Goal: Information Seeking & Learning: Learn about a topic

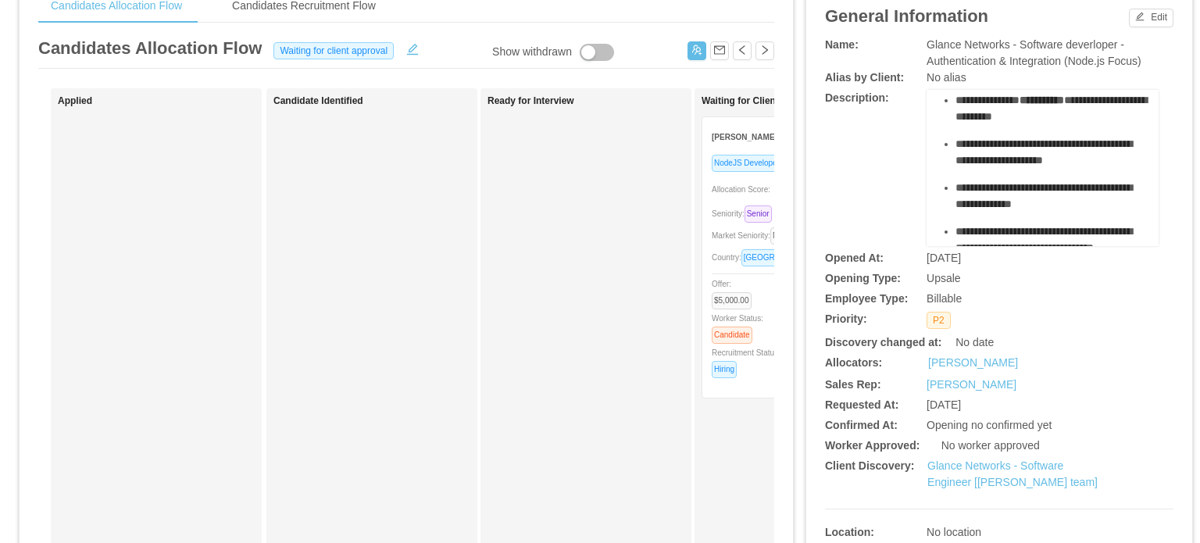
scroll to position [391, 0]
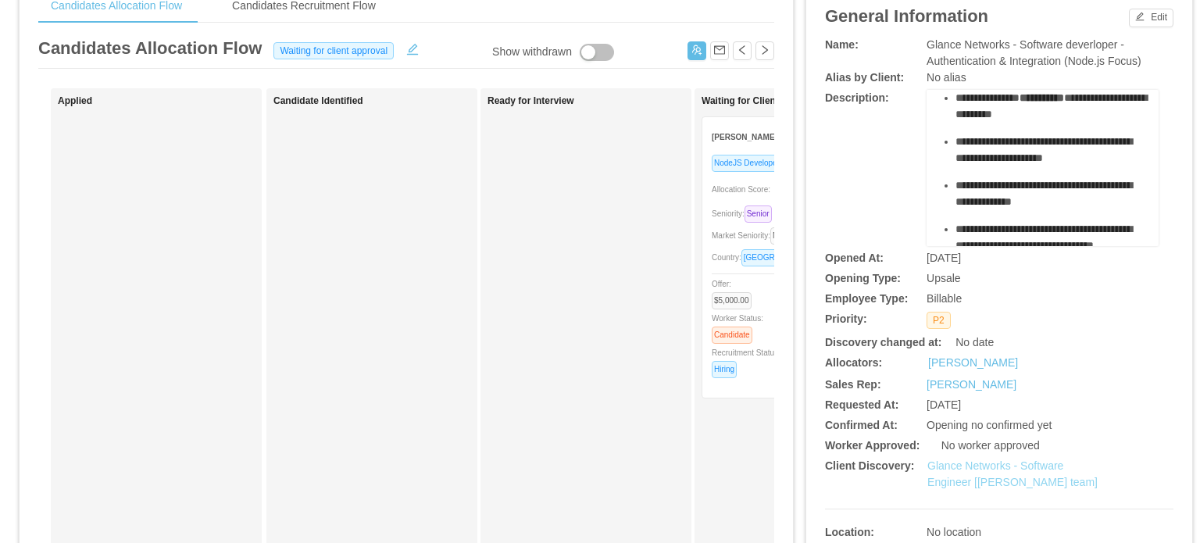
click at [1025, 487] on link "Glance Networks - Software Engineer [Andre Todman's team]" at bounding box center [1012, 473] width 170 height 29
click at [726, 212] on span "Seniority: Senior" at bounding box center [745, 213] width 66 height 9
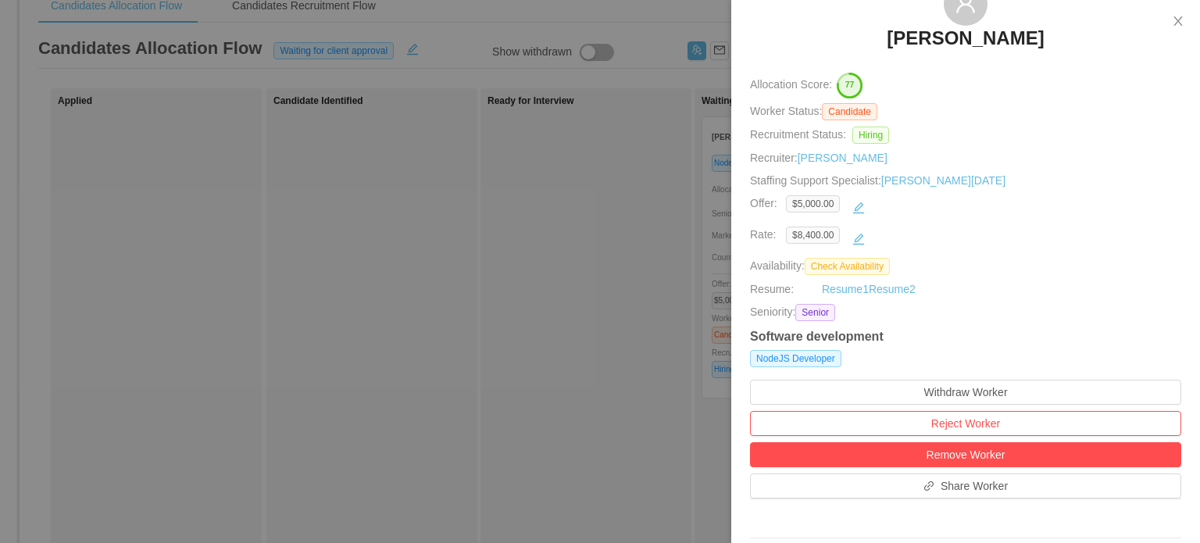
scroll to position [0, 0]
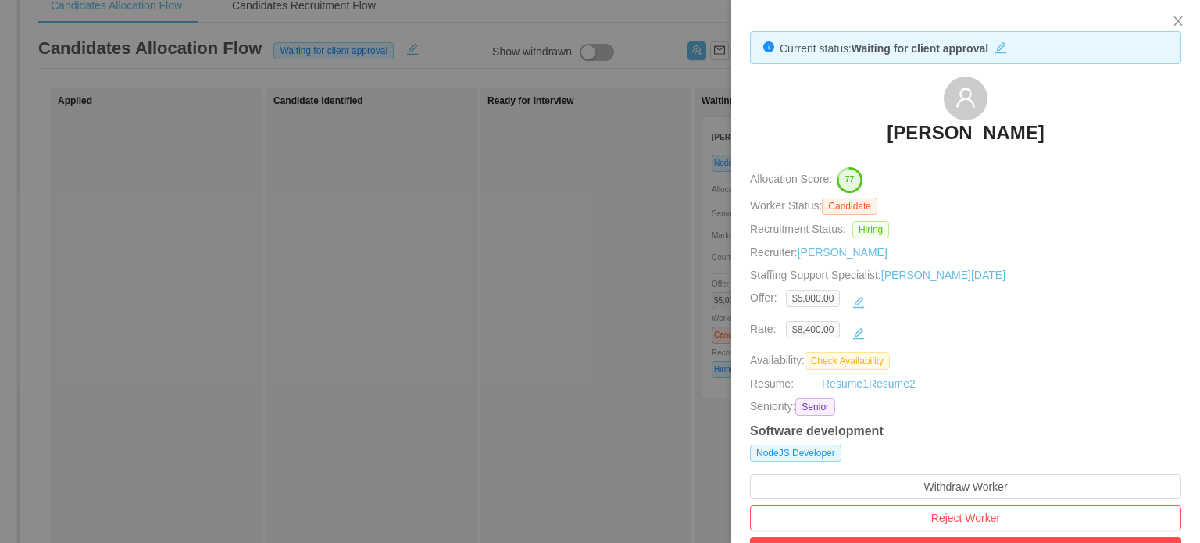
drag, startPoint x: 948, startPoint y: 134, endPoint x: 744, endPoint y: 12, distance: 237.9
click at [948, 134] on h3 "Andres Morelos" at bounding box center [965, 132] width 157 height 25
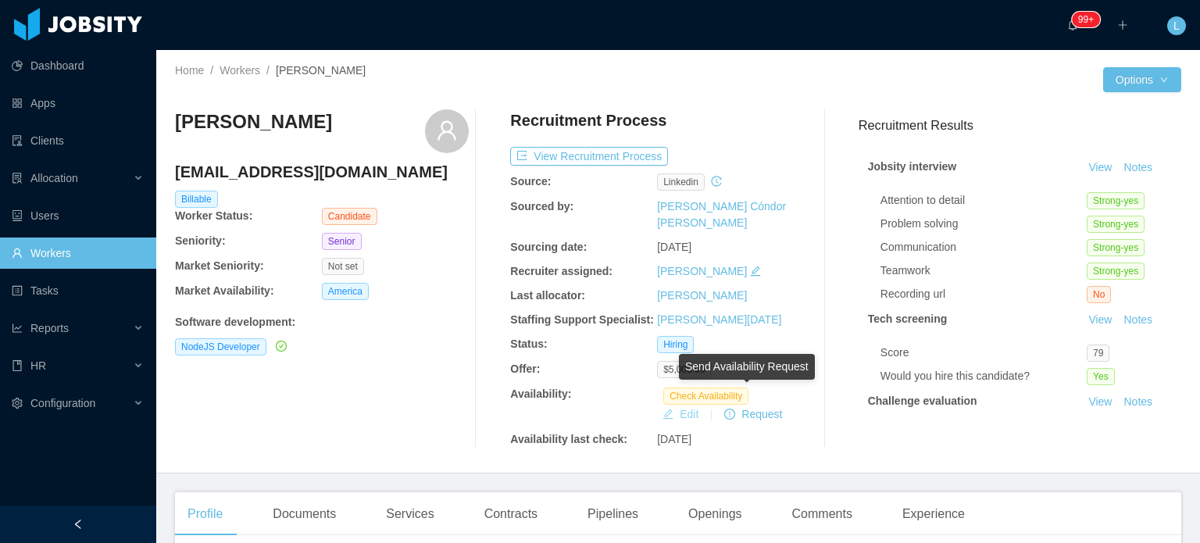
click at [678, 405] on button "Edit" at bounding box center [680, 414] width 48 height 19
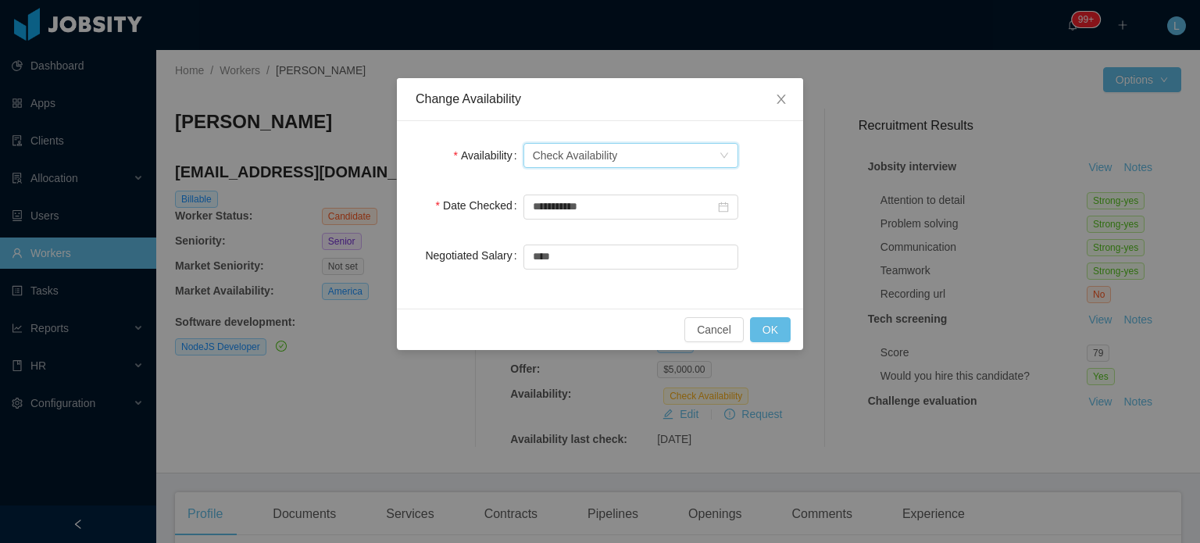
click at [597, 155] on div "Check Availability" at bounding box center [575, 155] width 85 height 23
click at [581, 188] on li "Available" at bounding box center [630, 185] width 215 height 25
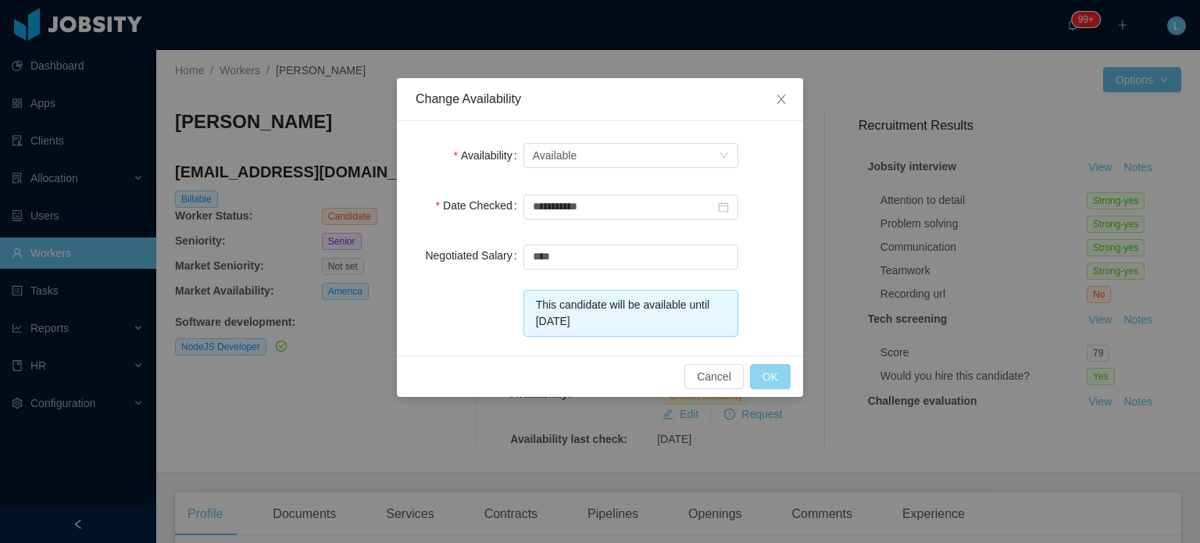
click at [769, 380] on button "OK" at bounding box center [770, 376] width 41 height 25
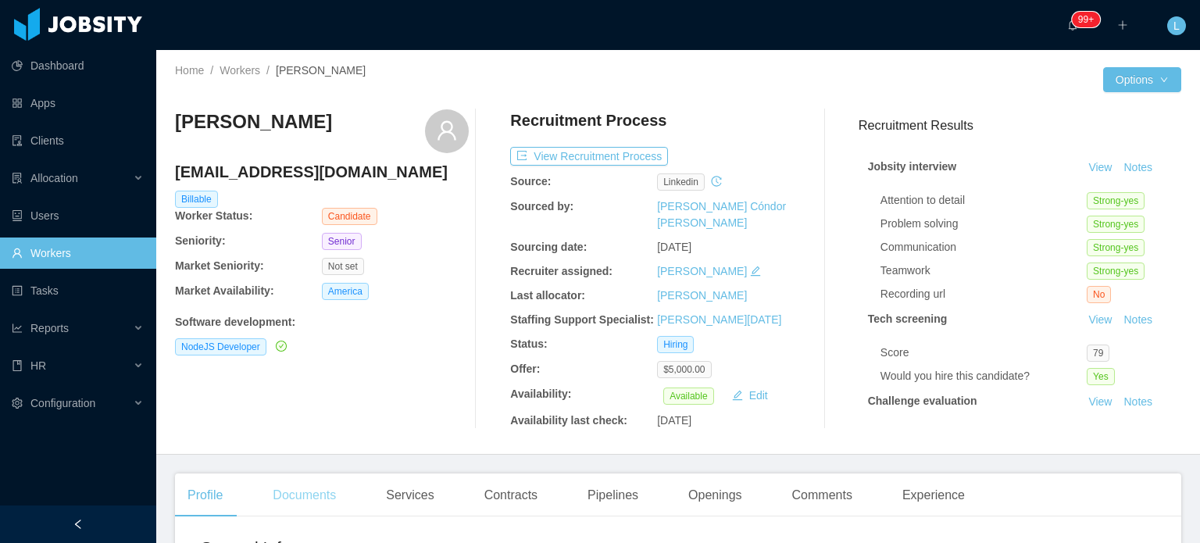
click at [300, 480] on div "Documents" at bounding box center [304, 495] width 88 height 44
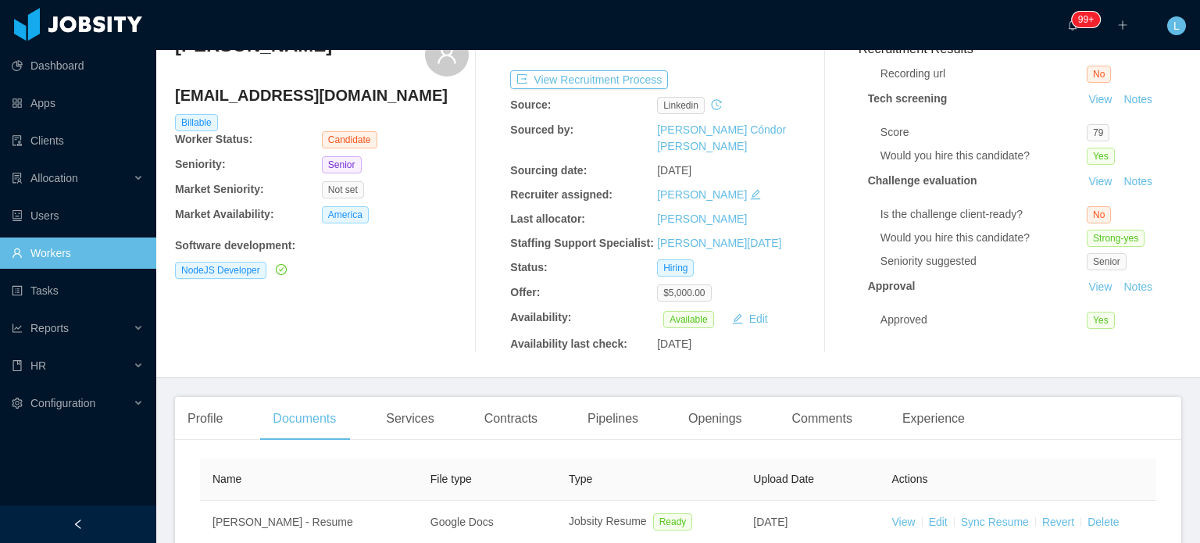
scroll to position [312, 0]
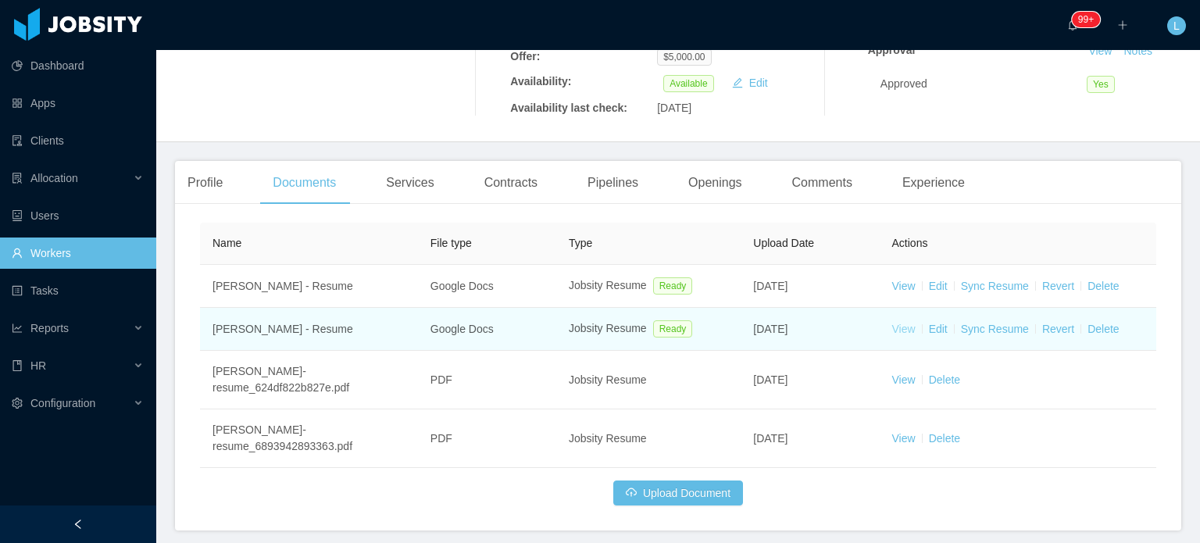
click at [898, 323] on link "View" at bounding box center [903, 329] width 23 height 12
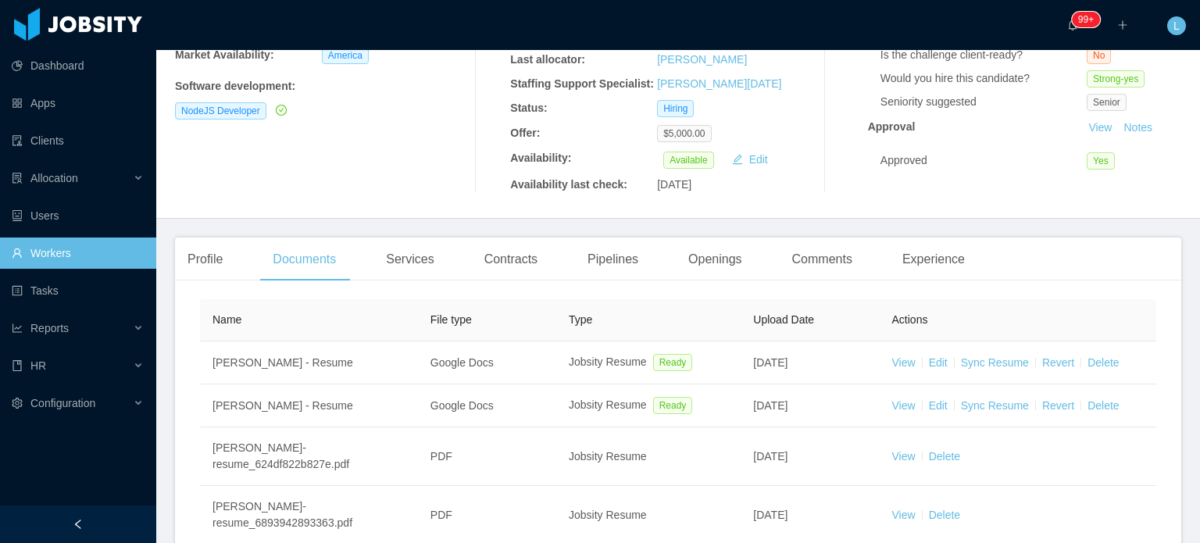
scroll to position [234, 0]
click at [705, 246] on div "Openings" at bounding box center [715, 261] width 79 height 44
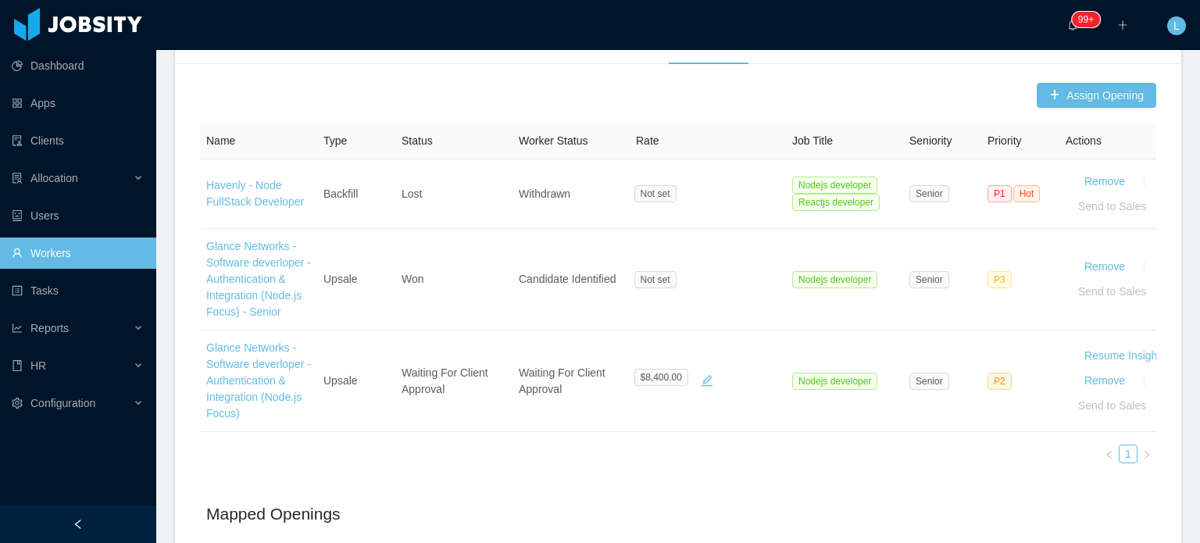
scroll to position [547, 0]
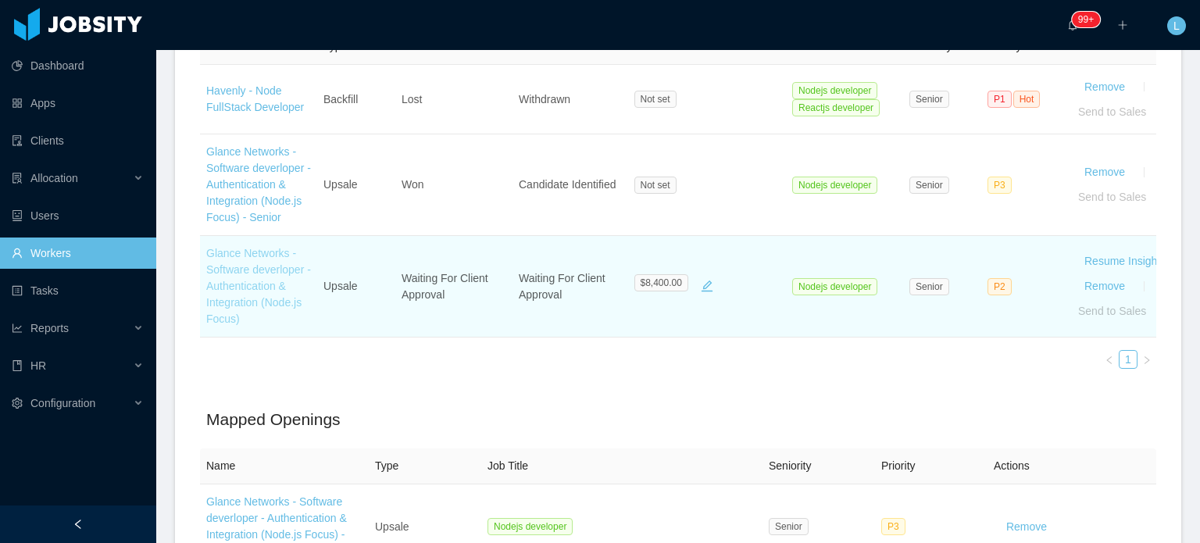
click at [250, 274] on link "Glance Networks - Software deverloper - Authentication & Integration (Node.js F…" at bounding box center [258, 286] width 105 height 78
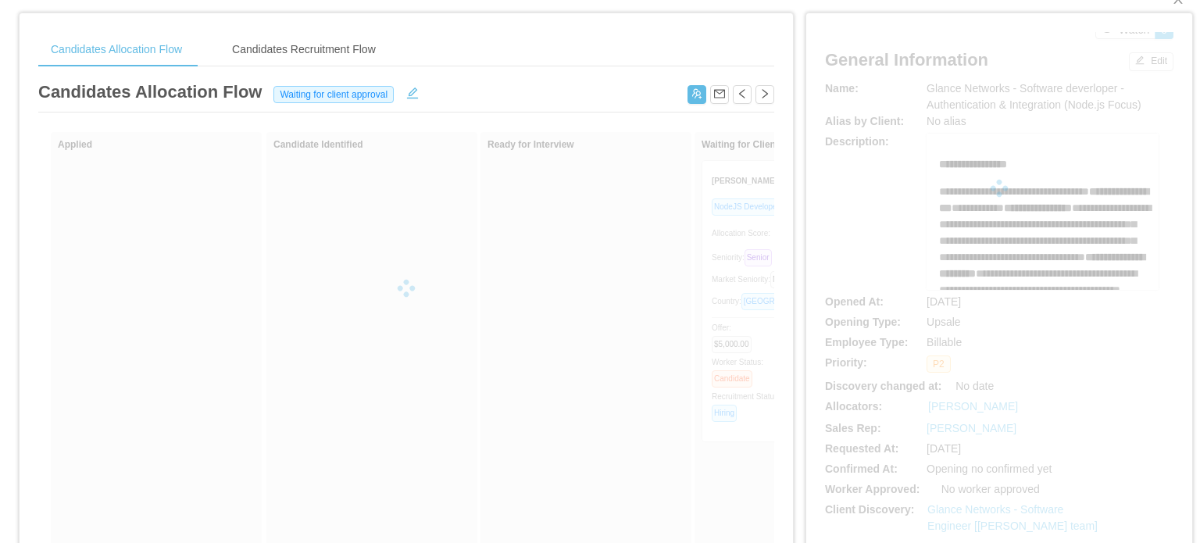
scroll to position [78, 0]
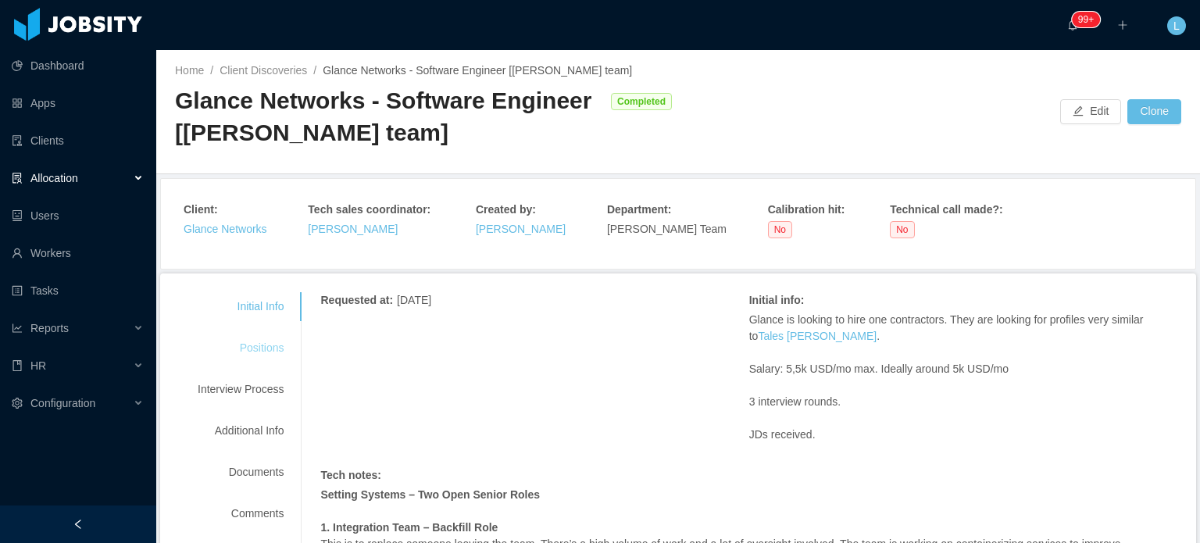
click at [245, 348] on div "Positions" at bounding box center [240, 348] width 123 height 29
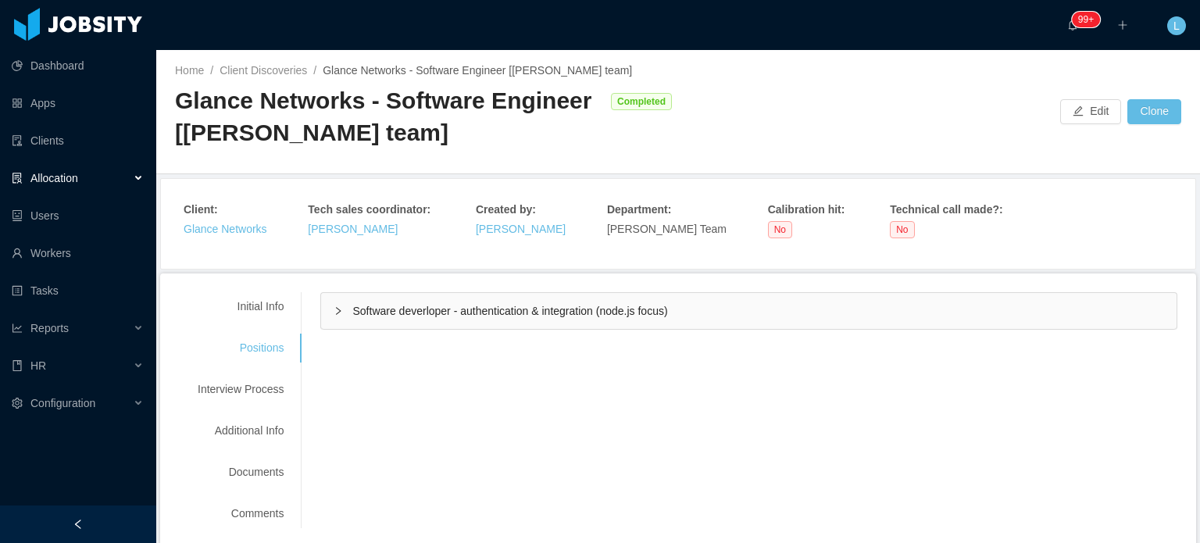
drag, startPoint x: 400, startPoint y: 305, endPoint x: 437, endPoint y: 305, distance: 36.7
click at [400, 305] on span "Software deverloper - authentication & integration (node.js focus)" at bounding box center [509, 311] width 315 height 12
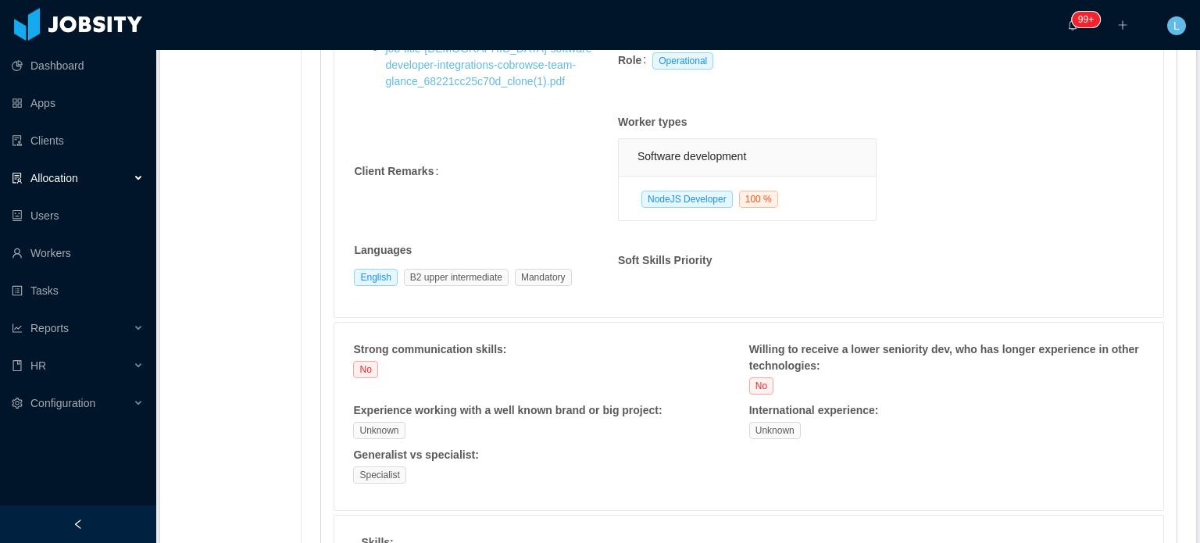
scroll to position [156, 0]
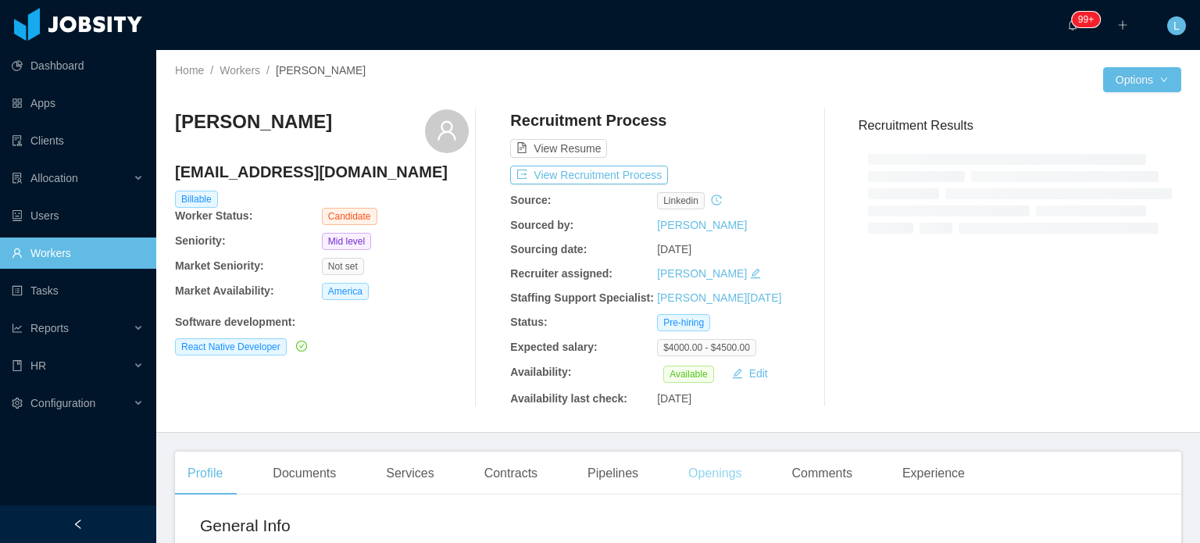
click at [705, 471] on div "Openings" at bounding box center [715, 474] width 79 height 44
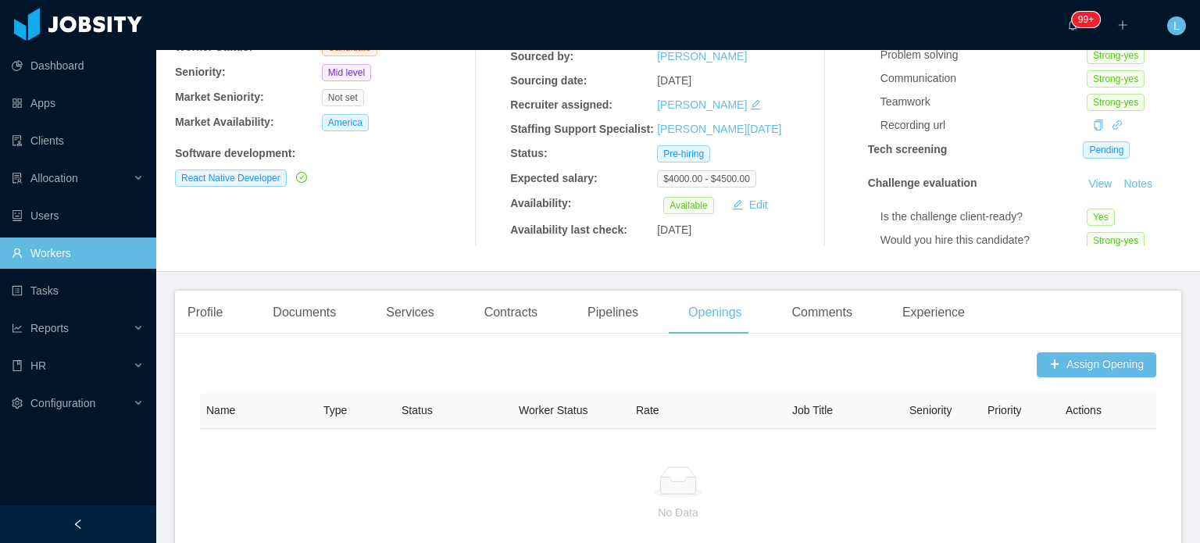
scroll to position [156, 0]
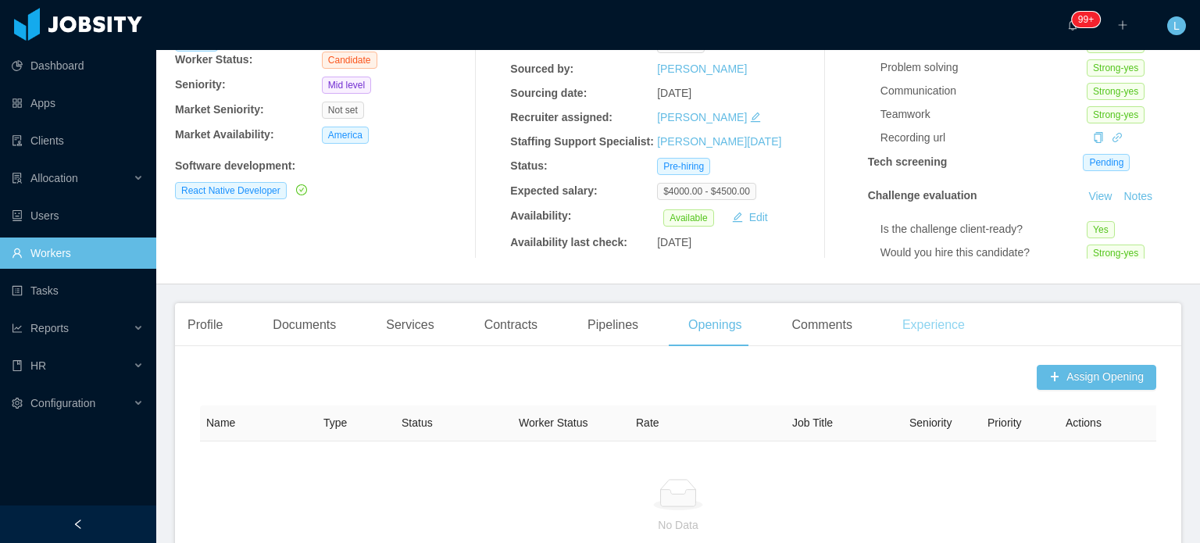
click at [922, 327] on div "Experience" at bounding box center [933, 325] width 87 height 44
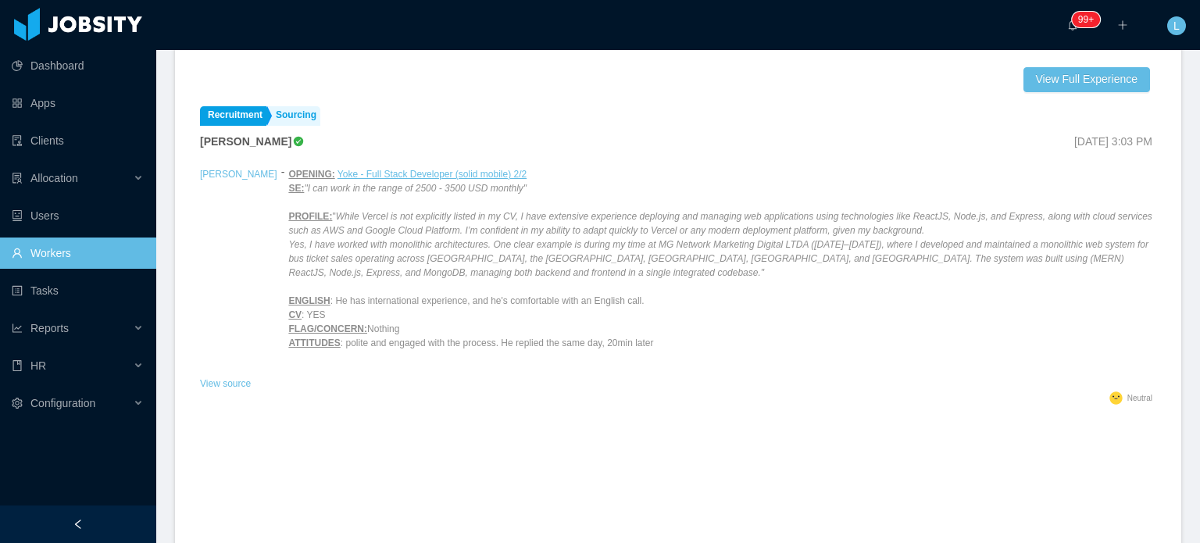
scroll to position [547, 0]
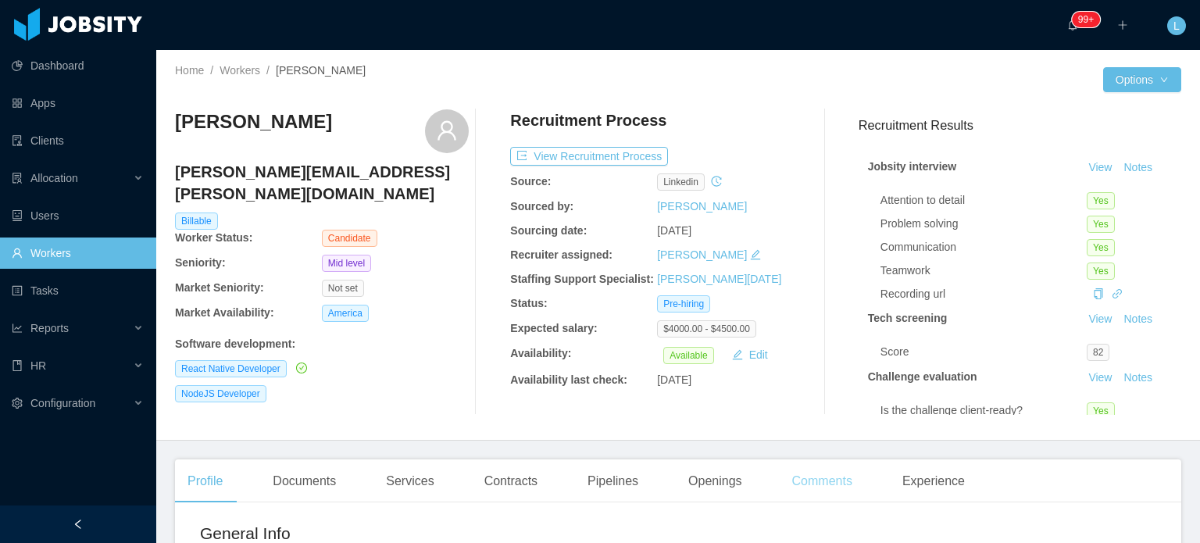
click at [839, 485] on div "Comments" at bounding box center [822, 481] width 85 height 44
click at [732, 478] on div "Openings" at bounding box center [715, 481] width 79 height 44
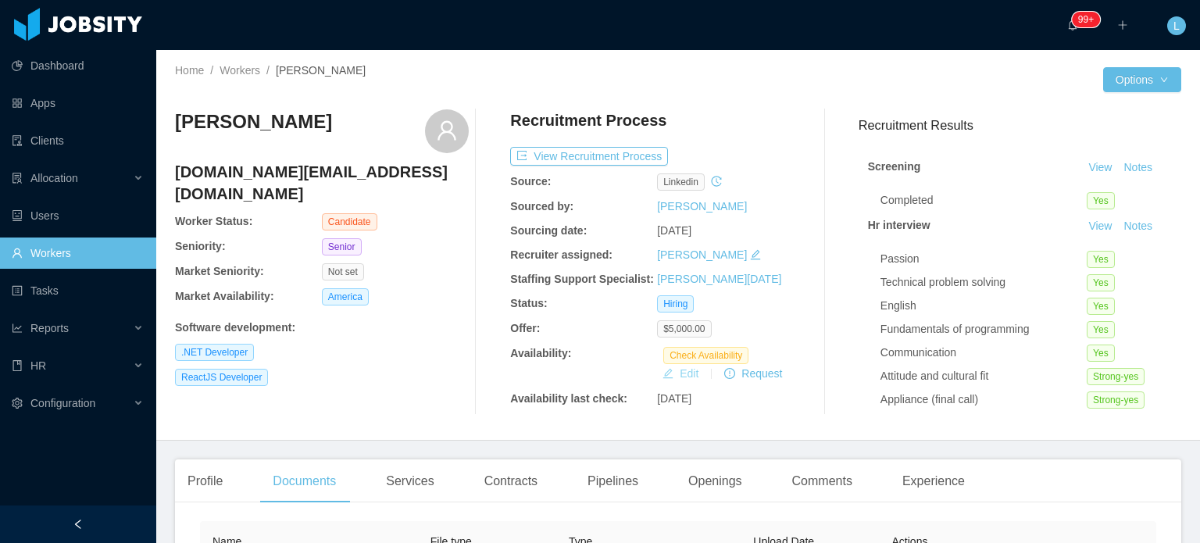
click at [685, 374] on button "Edit" at bounding box center [680, 373] width 48 height 19
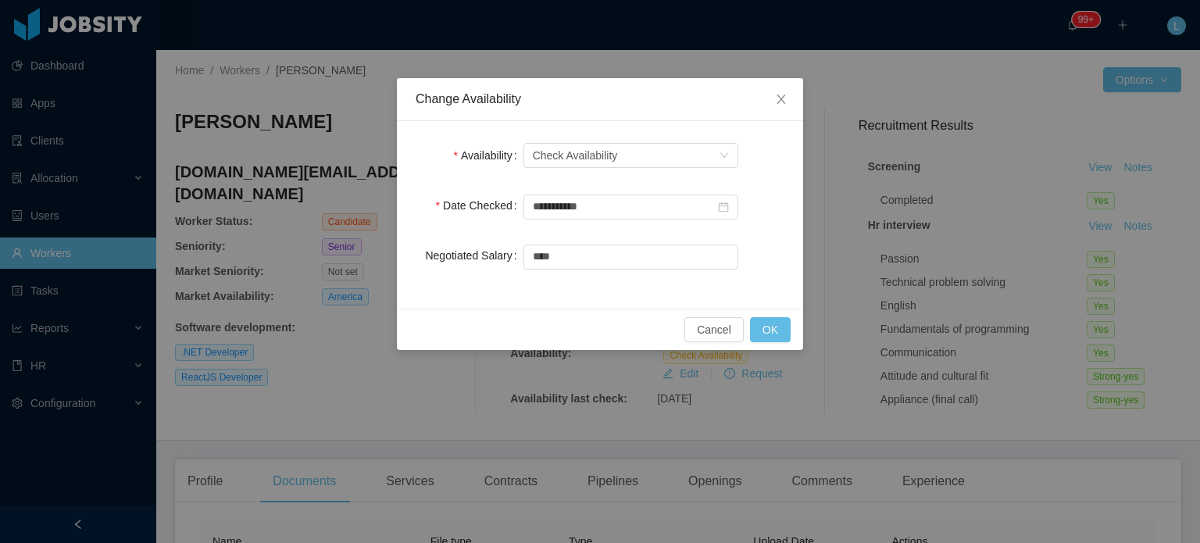
click at [390, 371] on div "**********" at bounding box center [600, 271] width 1200 height 543
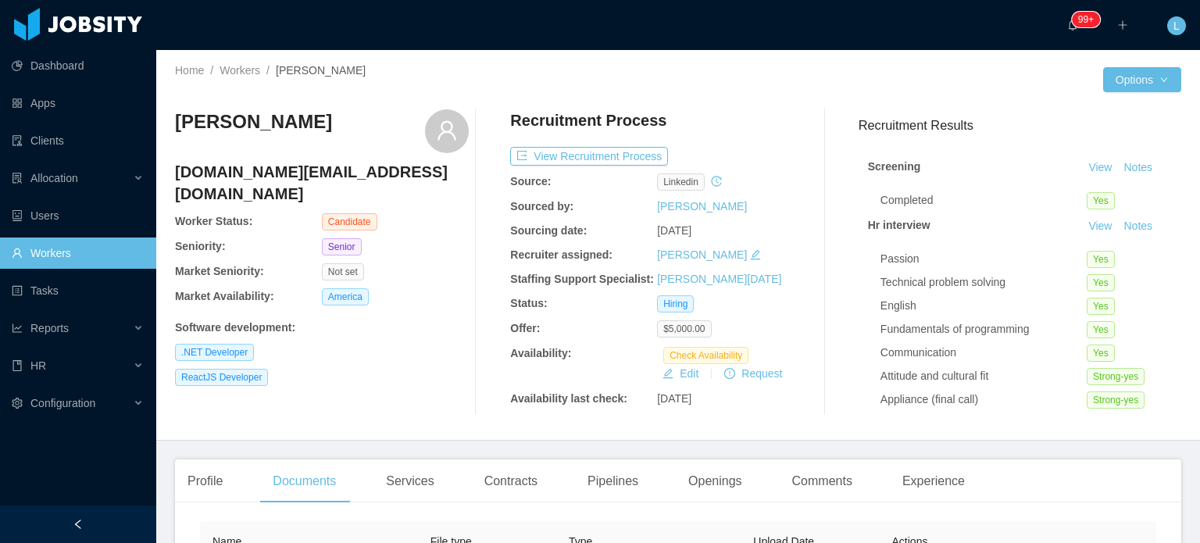
click at [307, 170] on h4 "ericsantos.dev@hotmail.com" at bounding box center [322, 183] width 294 height 44
click at [307, 169] on h4 "ericsantos.dev@hotmail.com" at bounding box center [322, 183] width 294 height 44
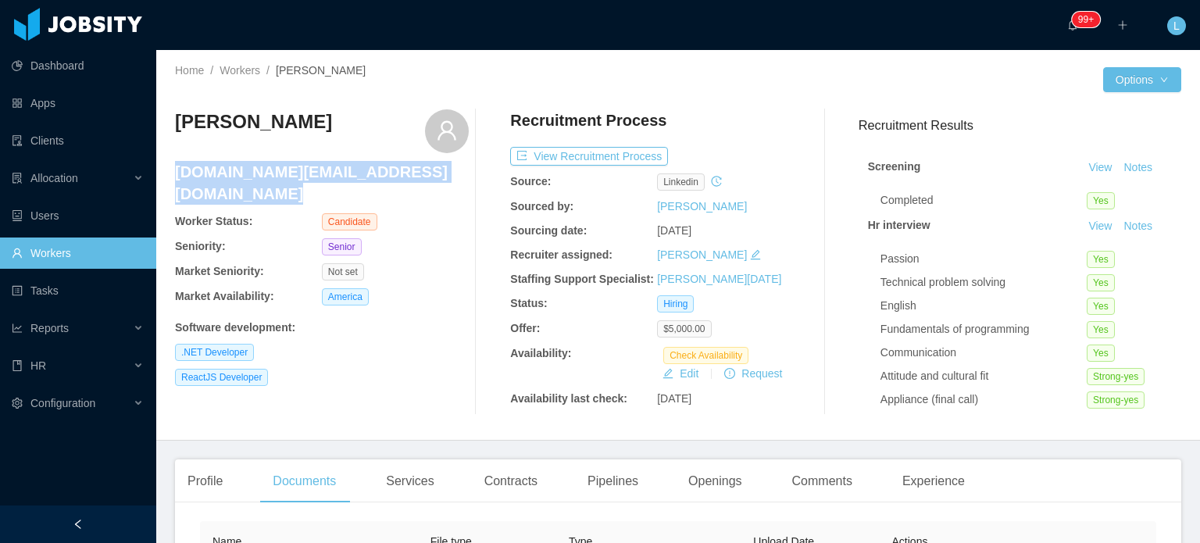
click at [307, 169] on h4 "ericsantos.dev@hotmail.com" at bounding box center [322, 183] width 294 height 44
copy h4 "ericsantos.dev@hotmail.com"
click at [606, 155] on button "View Recruitment Process" at bounding box center [589, 156] width 158 height 19
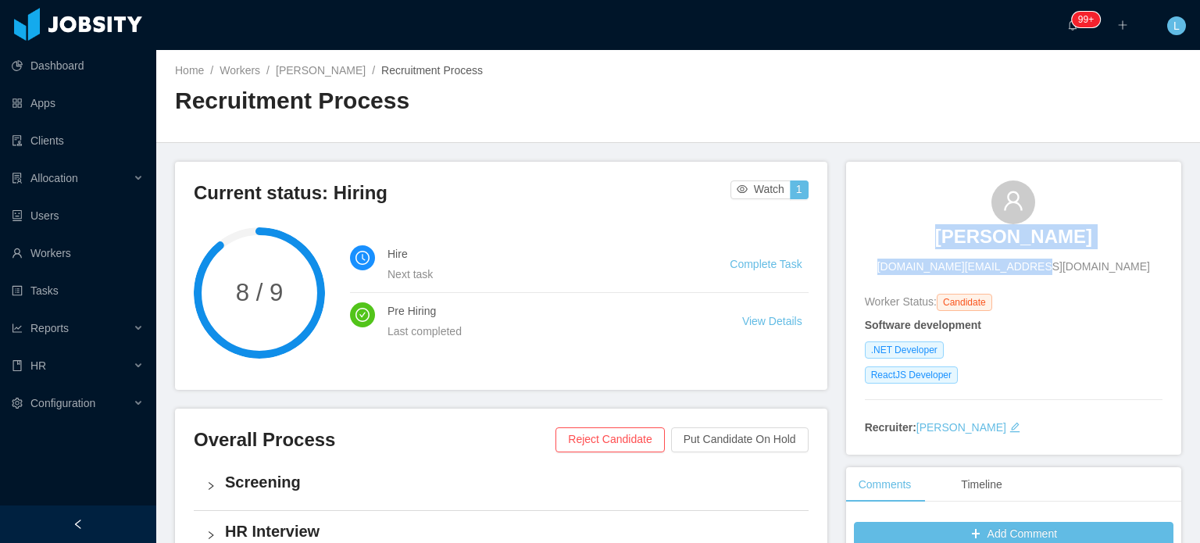
drag, startPoint x: 945, startPoint y: 240, endPoint x: 1075, endPoint y: 237, distance: 129.7
click at [1075, 237] on div "Eric Santos ericsantos.dev@hotmail.com" at bounding box center [1014, 227] width 298 height 95
click at [903, 227] on div "Eric Santos ericsantos.dev@hotmail.com" at bounding box center [1014, 227] width 298 height 95
drag, startPoint x: 941, startPoint y: 234, endPoint x: 1069, endPoint y: 244, distance: 128.5
click at [1068, 243] on div "Eric Santos ericsantos.dev@hotmail.com" at bounding box center [1014, 227] width 298 height 95
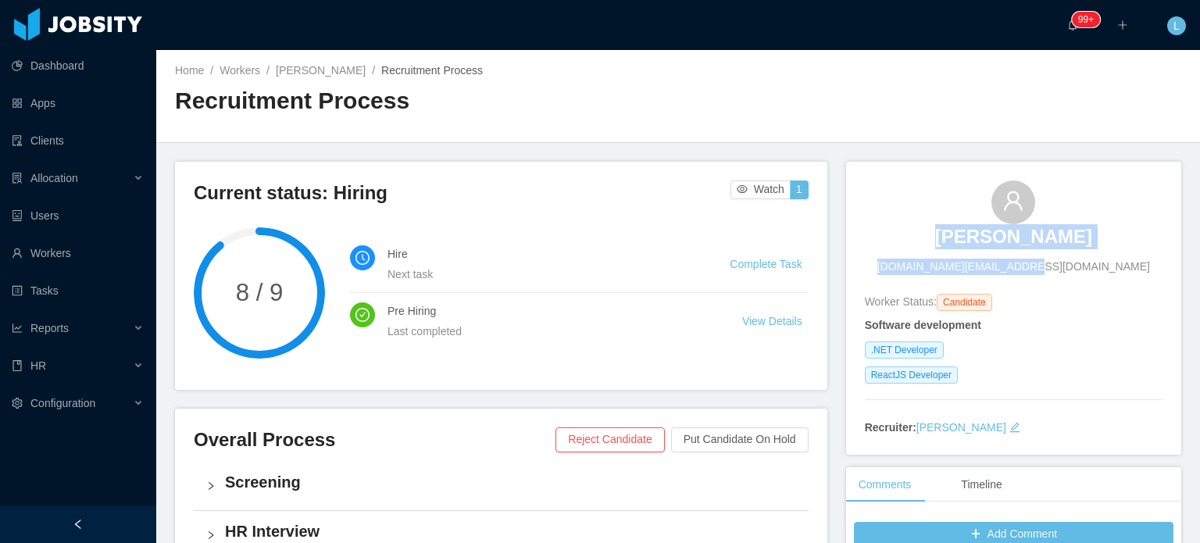
copy div "Eric Santos ericsantos.dev@hotmail.co"
click at [901, 225] on div "Eric Santos ericsantos.dev@hotmail.com" at bounding box center [1014, 227] width 298 height 95
drag, startPoint x: 948, startPoint y: 230, endPoint x: 1049, endPoint y: 236, distance: 100.9
click at [1050, 235] on div "Eric Santos ericsantos.dev@hotmail.com" at bounding box center [1014, 227] width 298 height 95
copy h3 "Eric Santos"
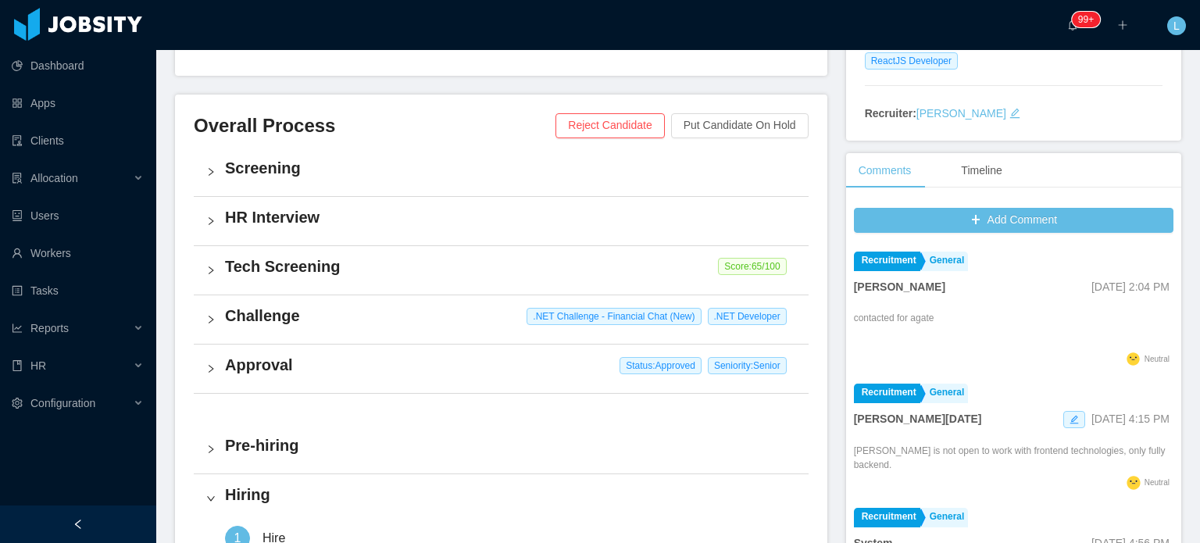
scroll to position [312, 0]
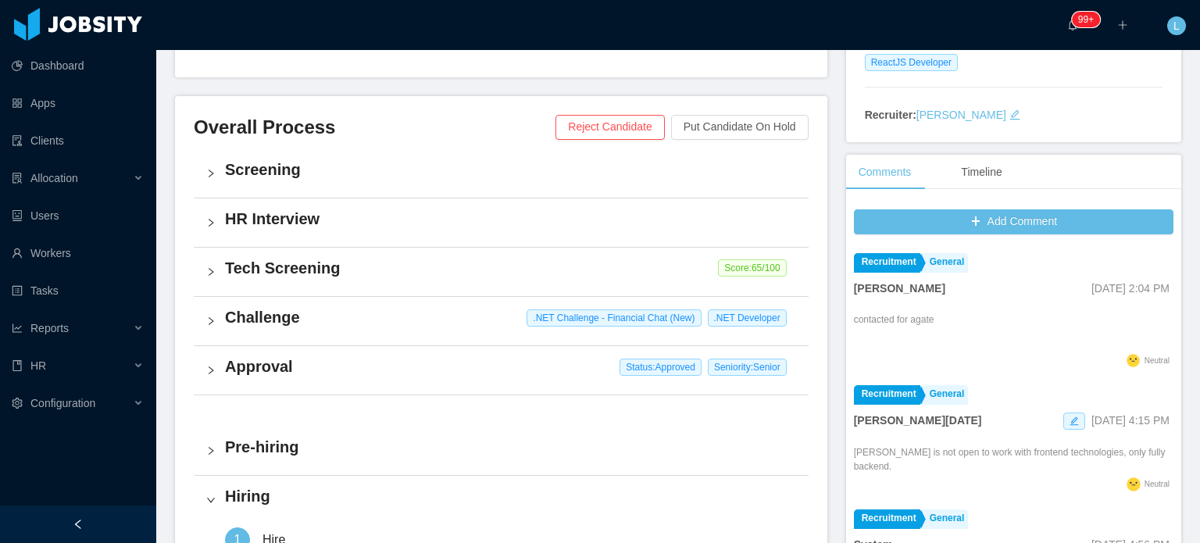
click at [314, 230] on div "HR Interview" at bounding box center [501, 222] width 615 height 48
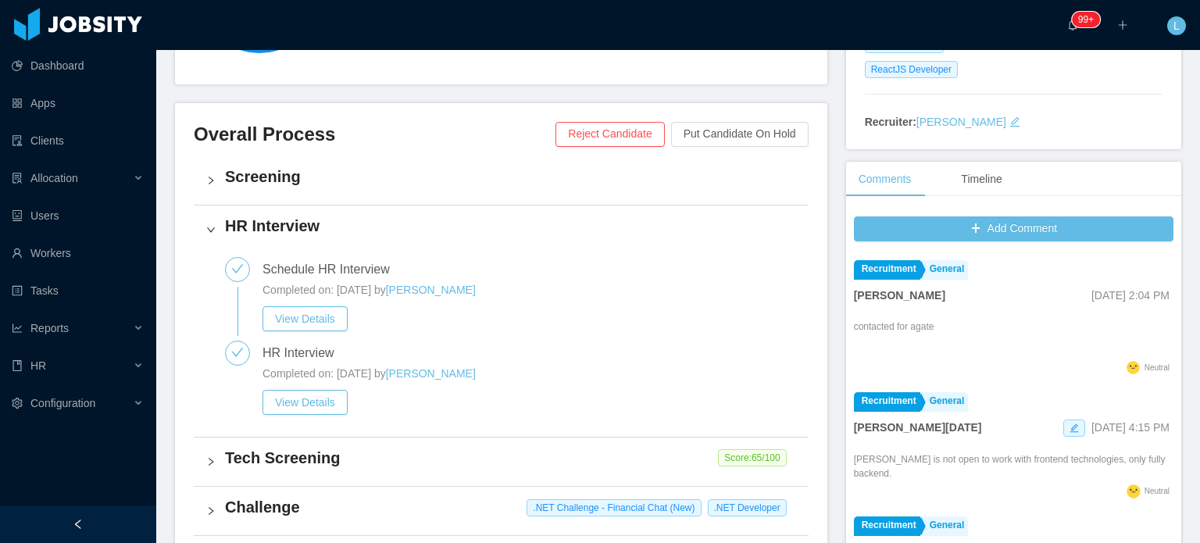
scroll to position [0, 0]
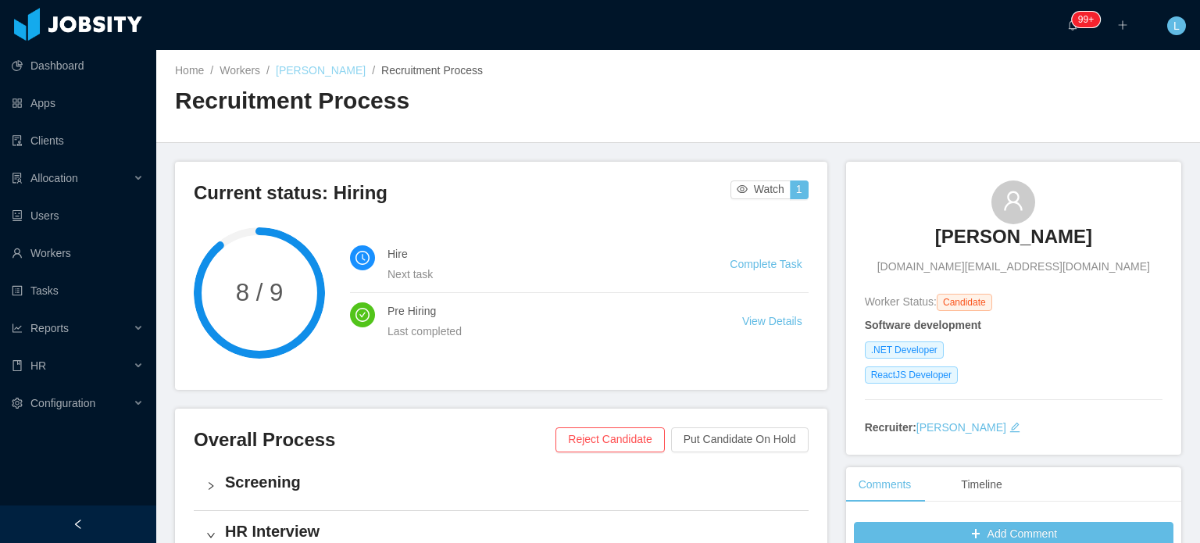
click at [289, 74] on link "Eric Santos" at bounding box center [321, 70] width 90 height 12
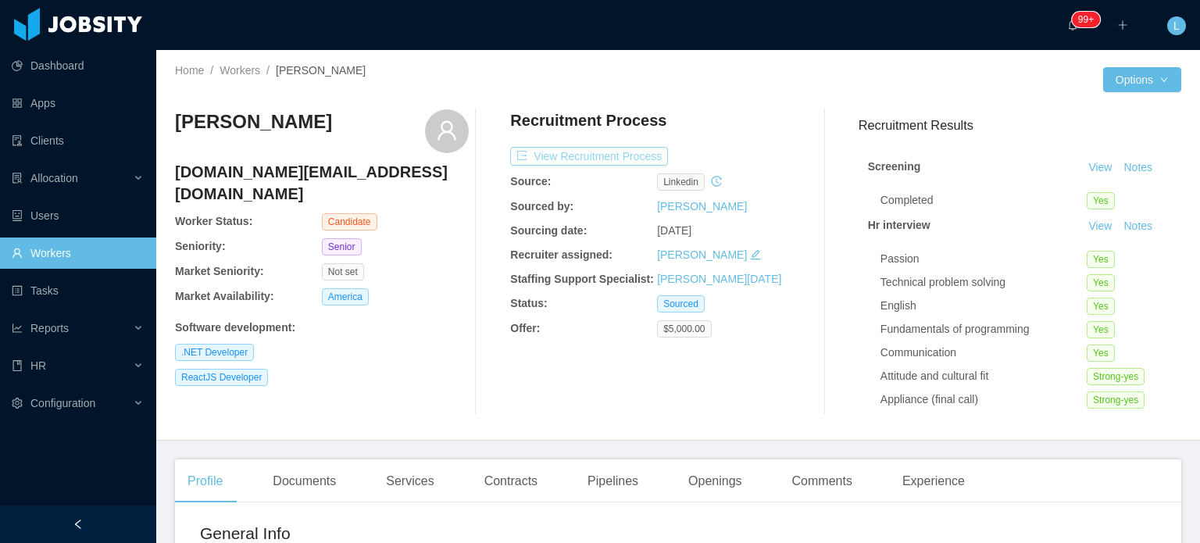
click at [574, 155] on button "View Recruitment Process" at bounding box center [589, 156] width 158 height 19
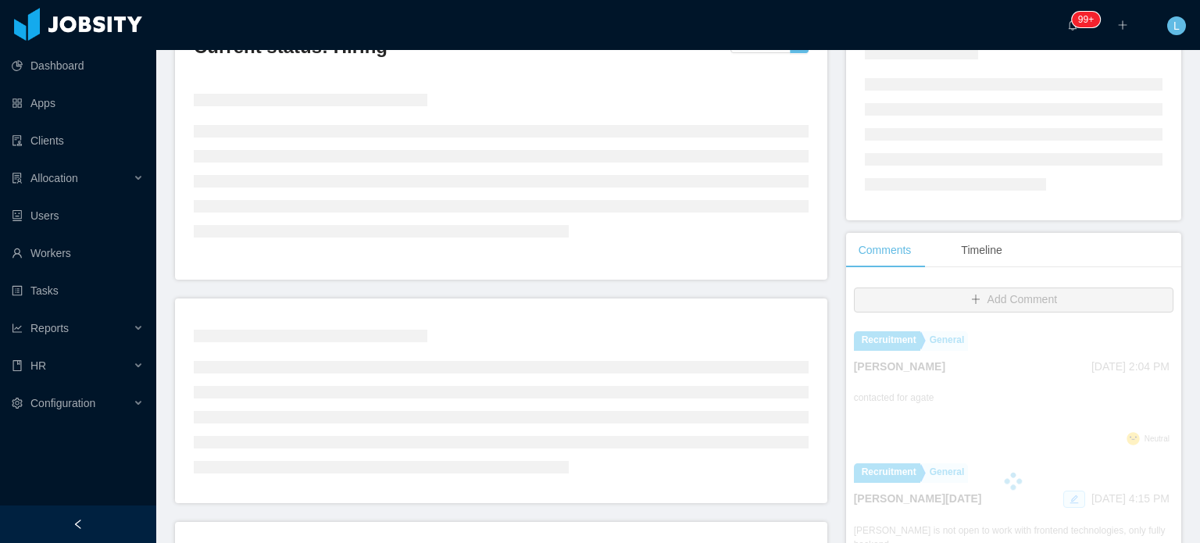
scroll to position [156, 0]
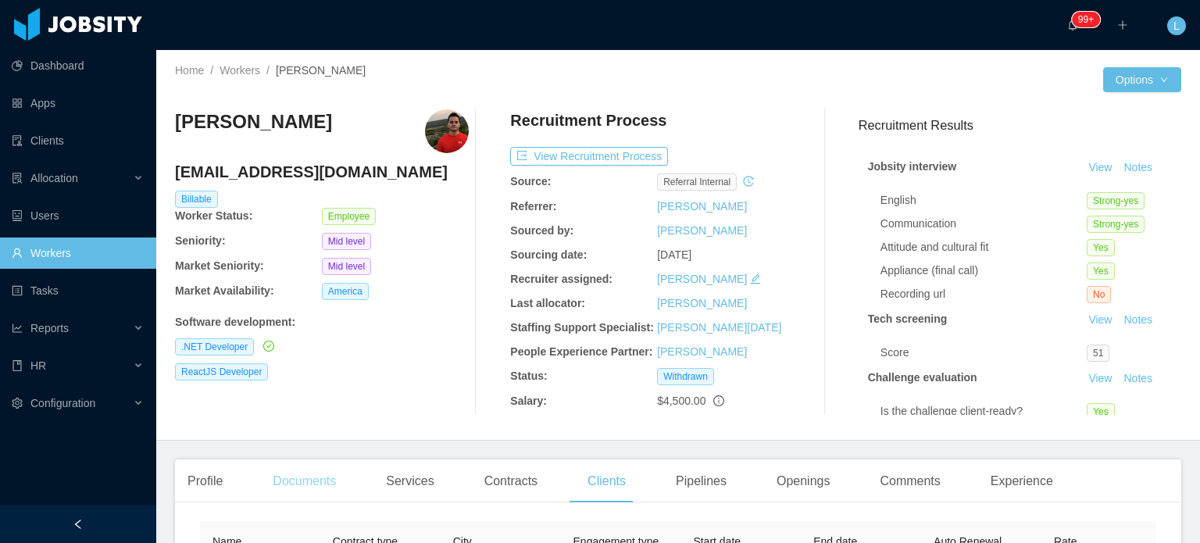
click at [304, 477] on div "Documents" at bounding box center [304, 481] width 88 height 44
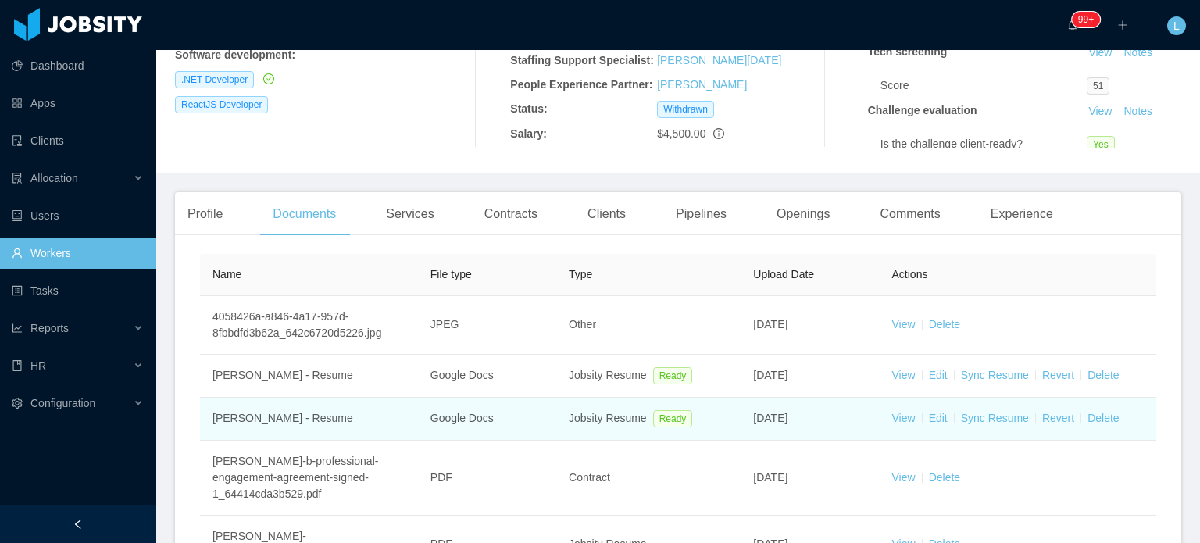
scroll to position [312, 0]
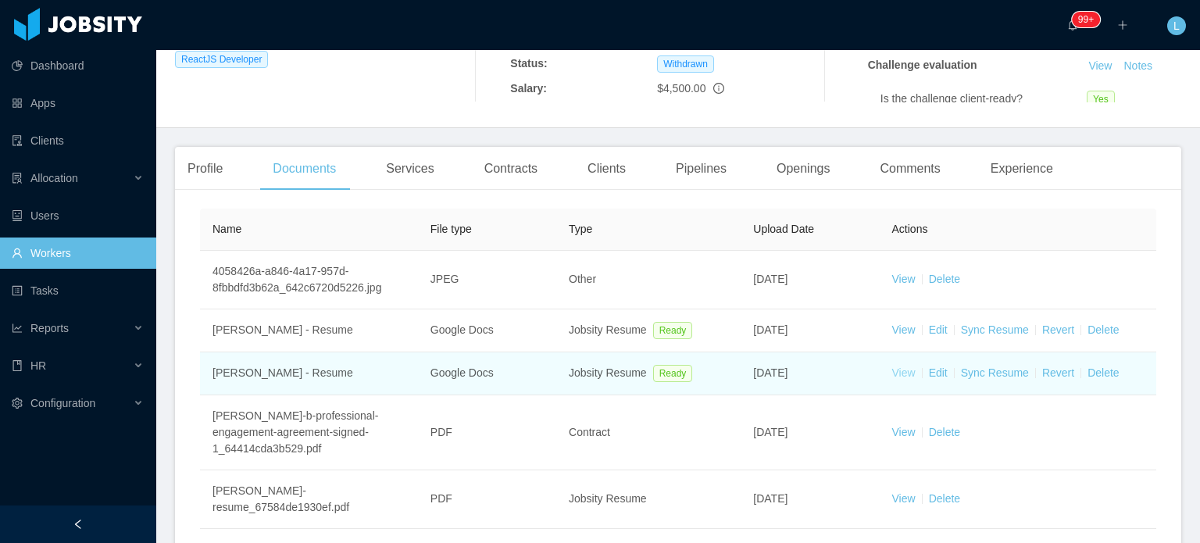
click at [892, 373] on link "View" at bounding box center [903, 372] width 23 height 12
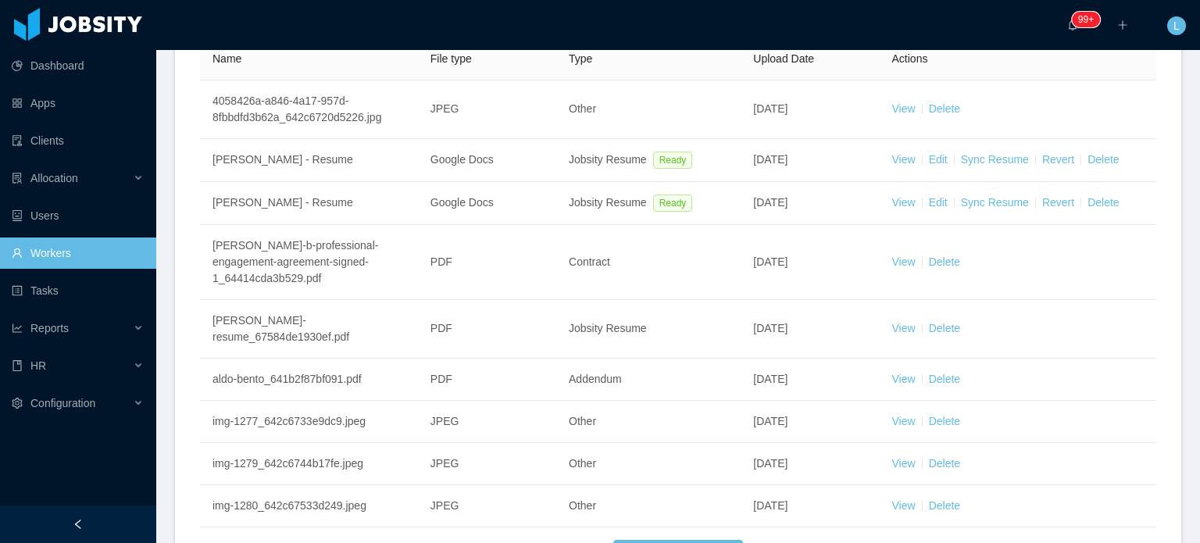
scroll to position [547, 0]
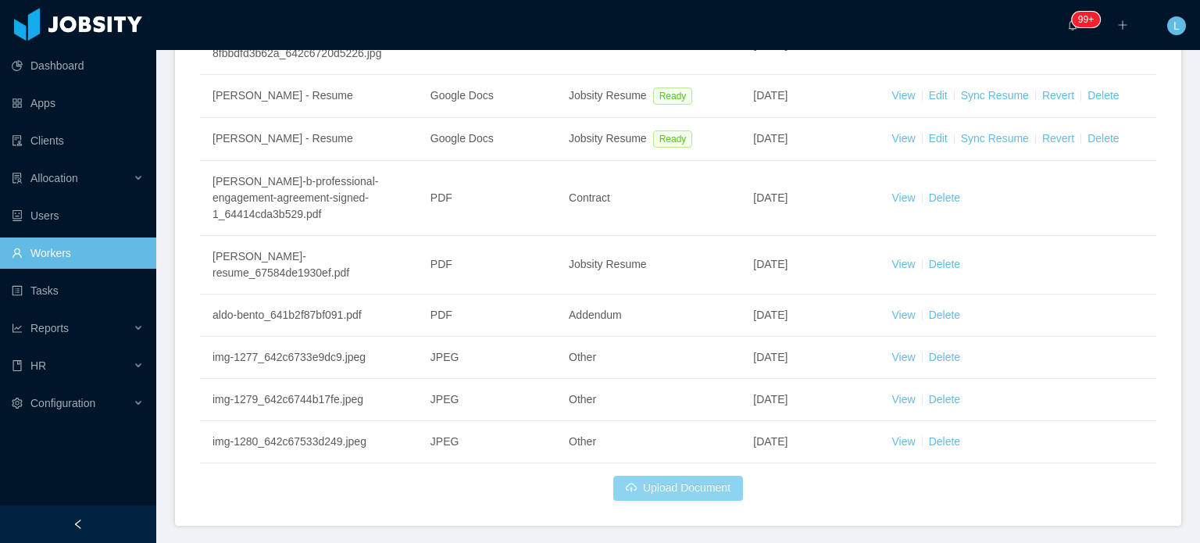
click at [671, 492] on button "Upload Document" at bounding box center [678, 488] width 130 height 25
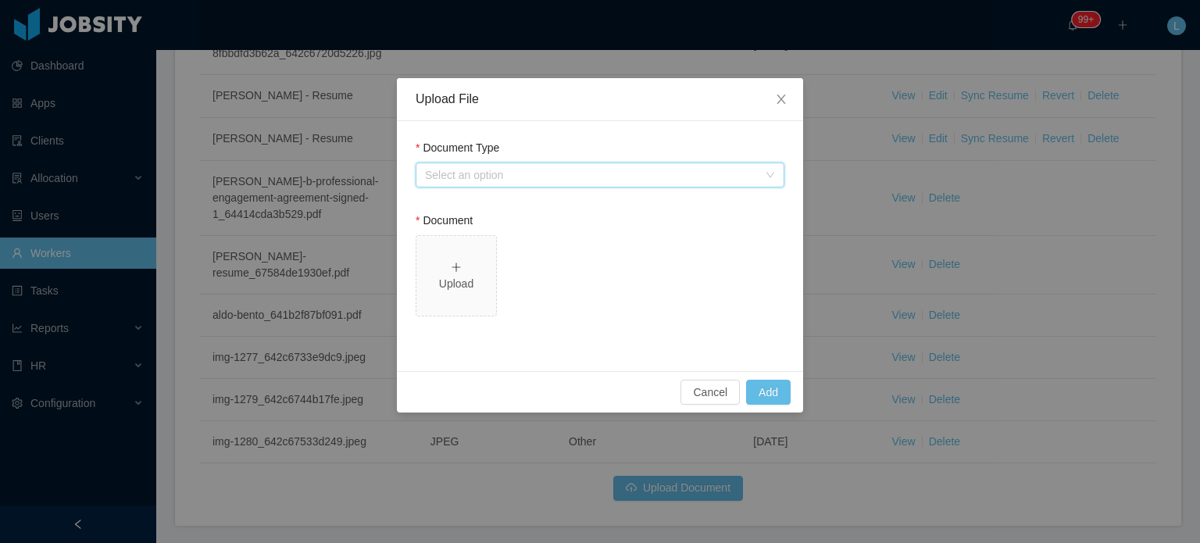
click at [504, 183] on div "Select an option" at bounding box center [595, 174] width 340 height 23
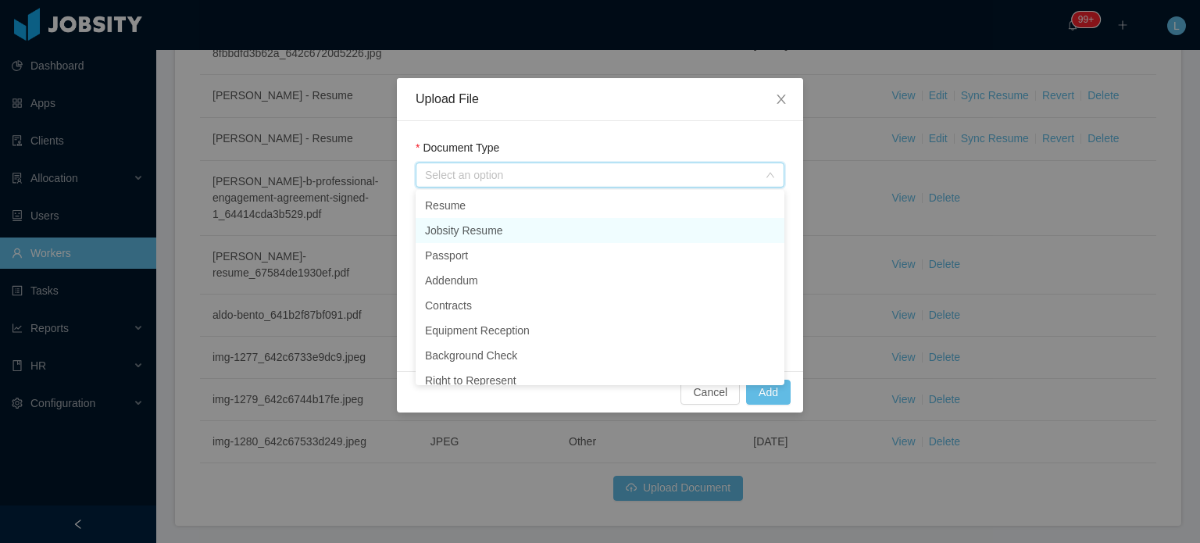
click at [487, 227] on li "Jobsity Resume" at bounding box center [600, 230] width 369 height 25
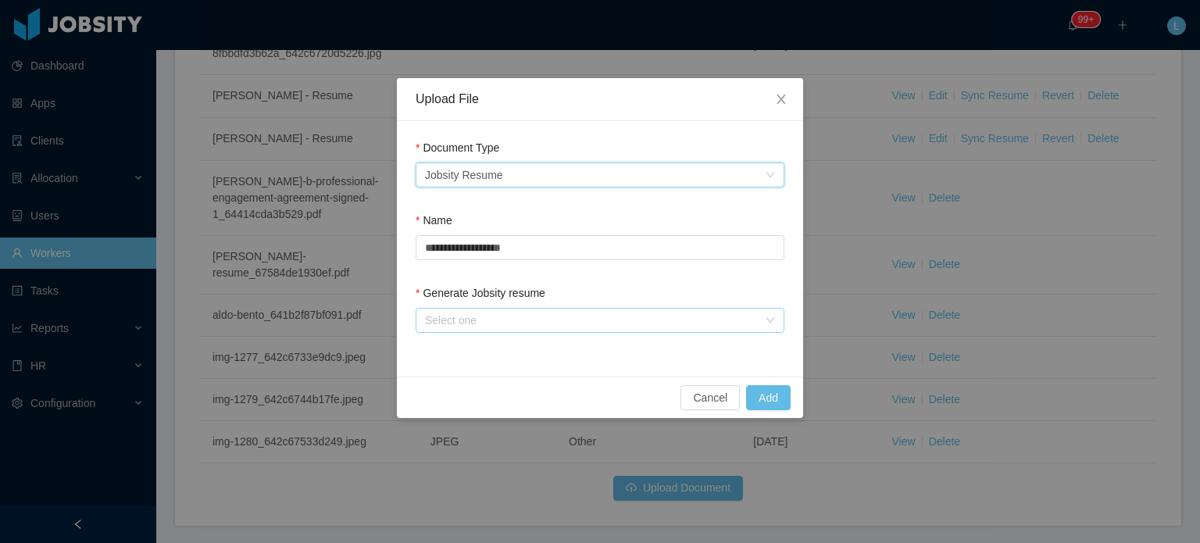
click at [472, 318] on div "Select one" at bounding box center [591, 320] width 333 height 16
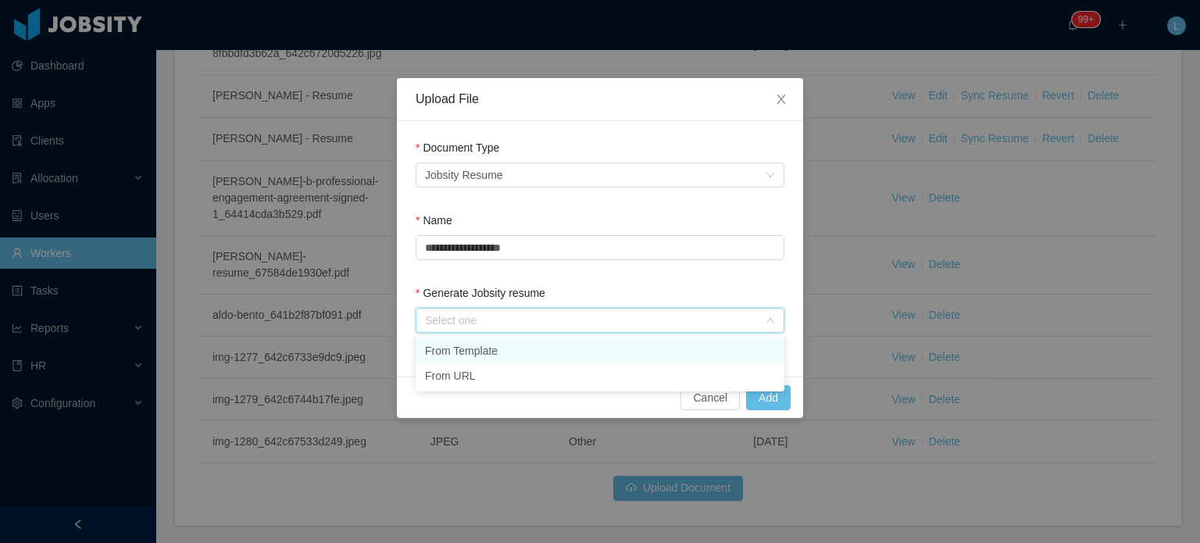
click at [486, 354] on li "From Template" at bounding box center [600, 350] width 369 height 25
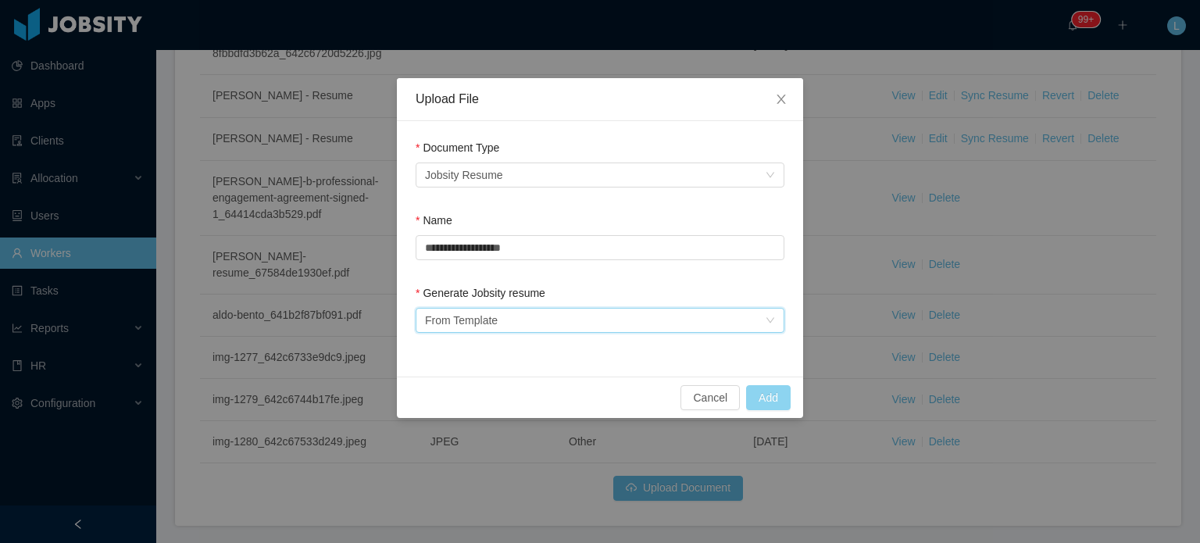
click at [769, 404] on button "Add" at bounding box center [768, 397] width 45 height 25
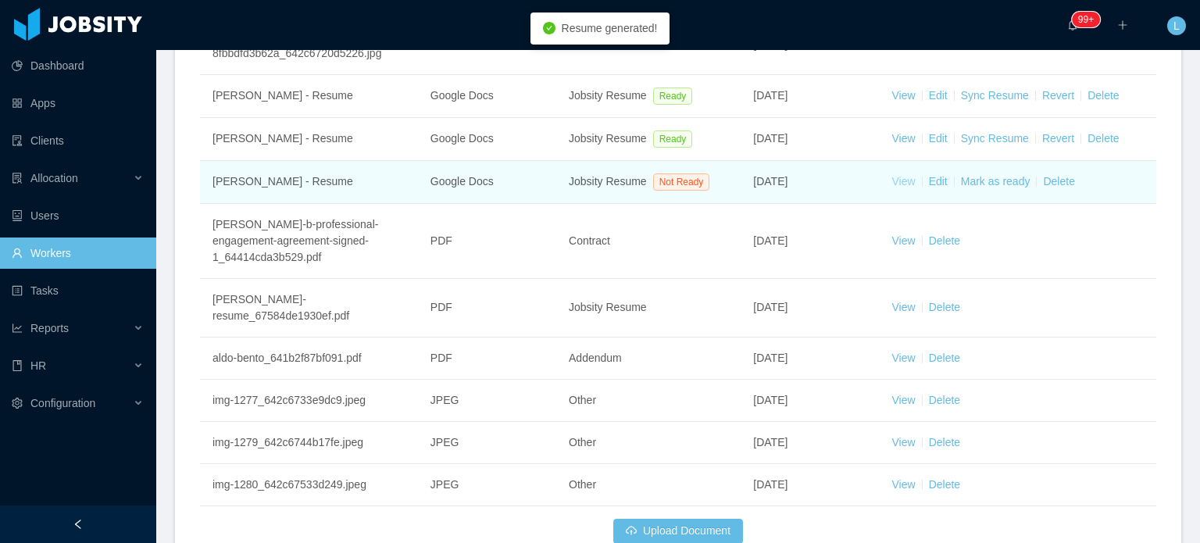
click at [894, 183] on link "View" at bounding box center [903, 181] width 23 height 12
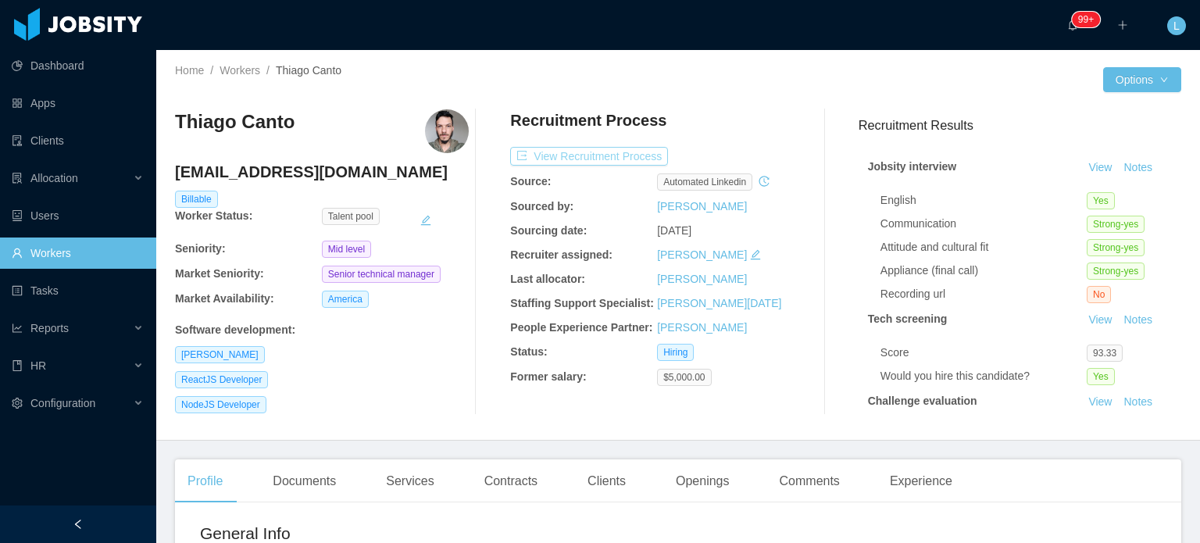
click at [644, 158] on button "View Recruitment Process" at bounding box center [589, 156] width 158 height 19
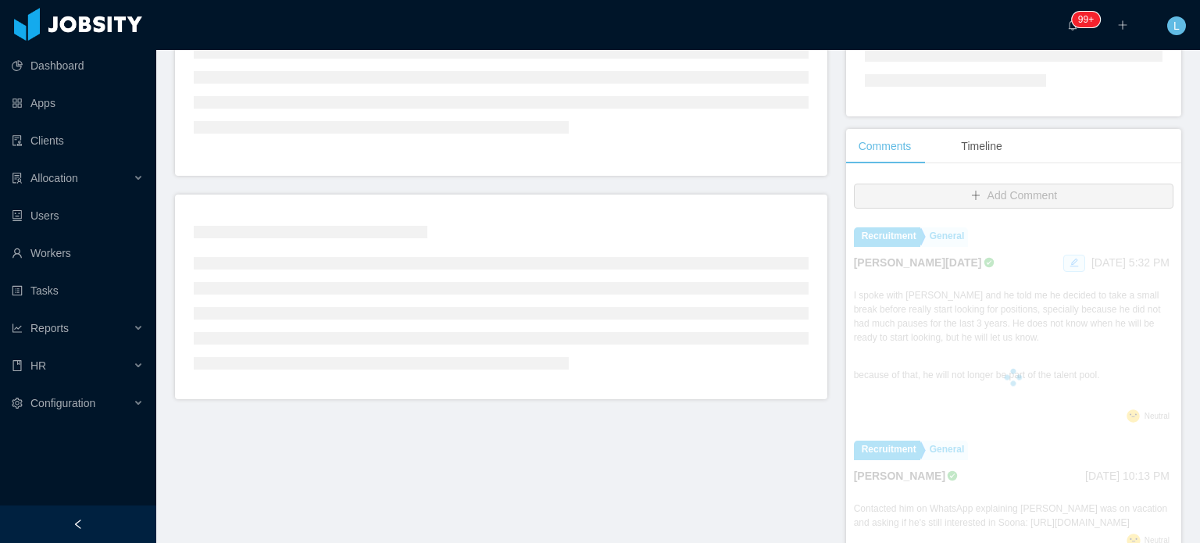
scroll to position [312, 0]
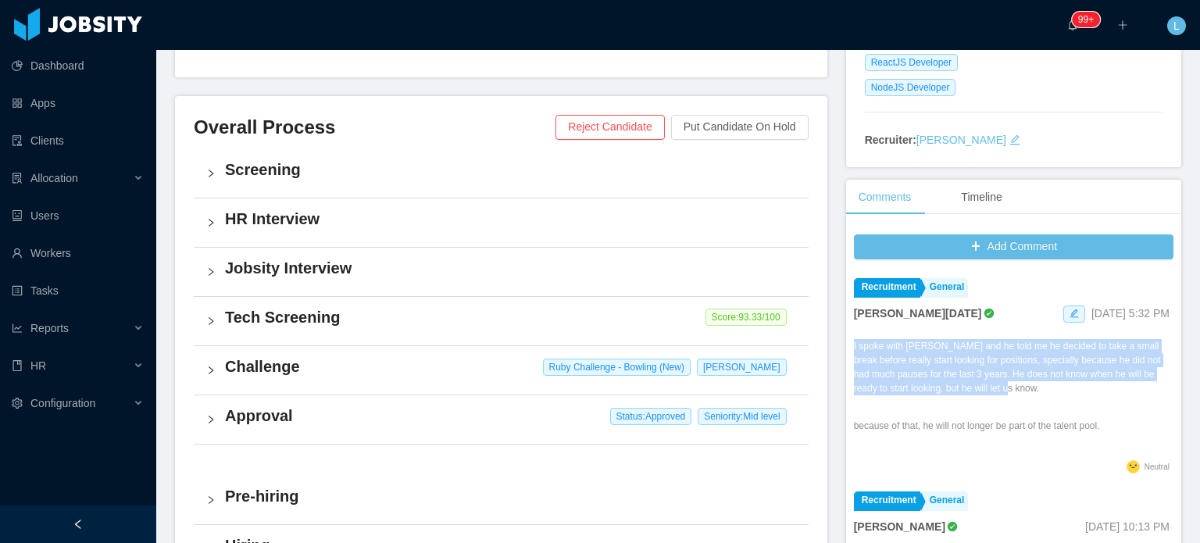
drag, startPoint x: 843, startPoint y: 347, endPoint x: 1058, endPoint y: 395, distance: 220.2
click at [1058, 395] on div "Add Comment Recruitment General Larissa De Natale Aug 4th, 2025 5:32 PM I spoke…" at bounding box center [1013, 488] width 335 height 522
click at [987, 381] on p "I spoke with Thiago and he told me he decided to take a small break before real…" at bounding box center [1013, 367] width 319 height 56
click at [854, 357] on p "I spoke with Thiago and he told me he decided to take a small break before real…" at bounding box center [1013, 367] width 319 height 56
click at [846, 344] on div "Add Comment Recruitment General Larissa De Natale Aug 4th, 2025 5:32 PM I spoke…" at bounding box center [1013, 488] width 335 height 522
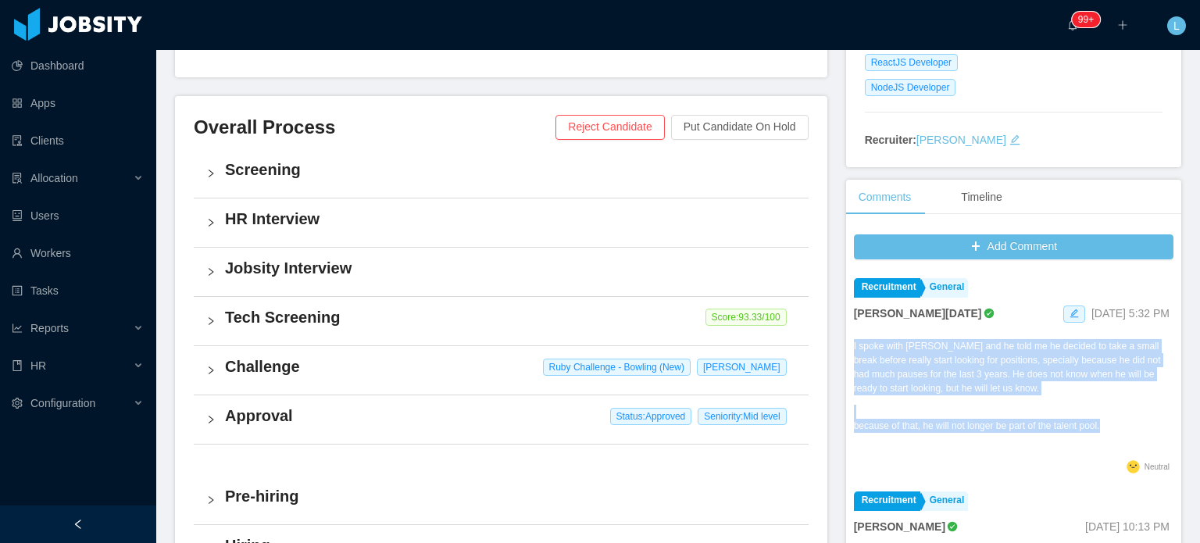
drag, startPoint x: 846, startPoint y: 346, endPoint x: 1110, endPoint y: 430, distance: 277.2
click at [1111, 430] on div "I spoke with Thiago and he told me he decided to take a small break before real…" at bounding box center [1013, 397] width 319 height 117
copy div "I spoke with Thiago and he told me he decided to take a small break before real…"
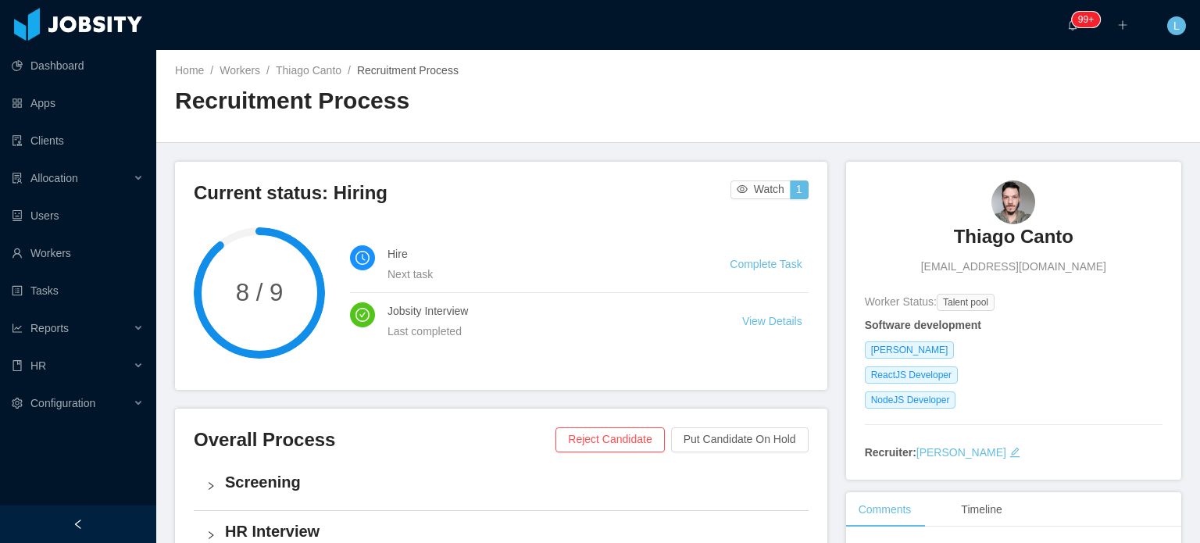
click at [316, 79] on div "Home / Workers / Thiago Canto / Recruitment Process / Recruitment Process" at bounding box center [426, 95] width 503 height 66
click at [306, 71] on link "Thiago Canto" at bounding box center [309, 70] width 66 height 12
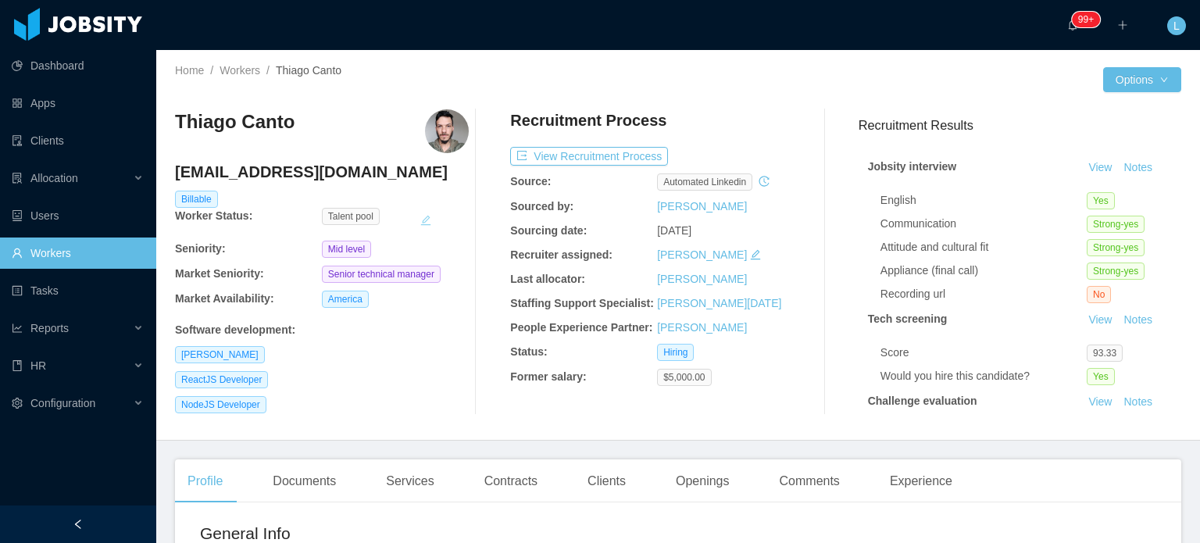
click at [425, 218] on button "button" at bounding box center [425, 220] width 12 height 25
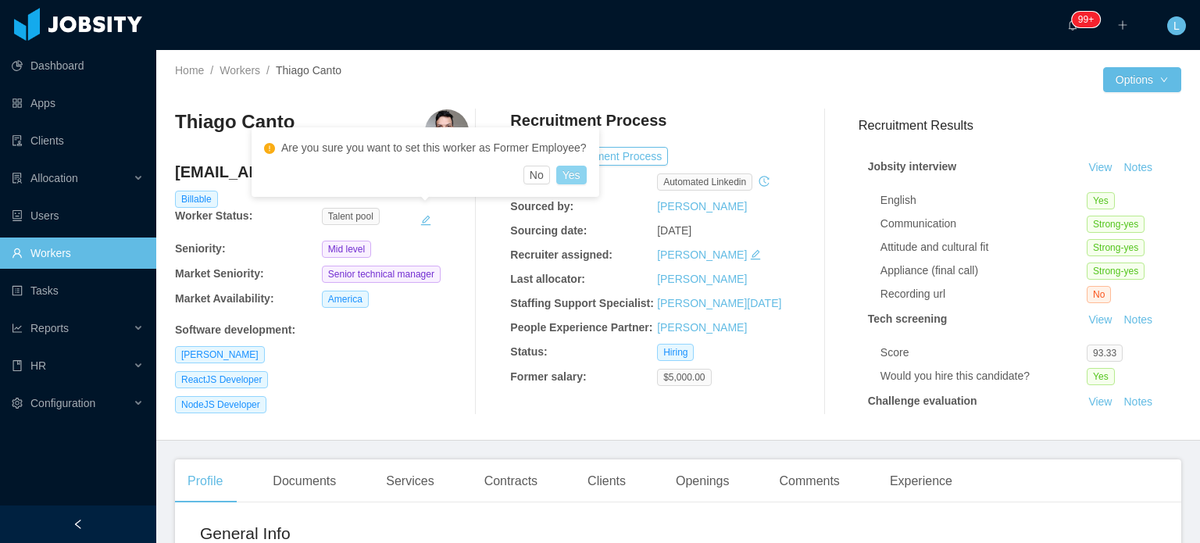
click at [566, 174] on button "Yes" at bounding box center [571, 175] width 30 height 19
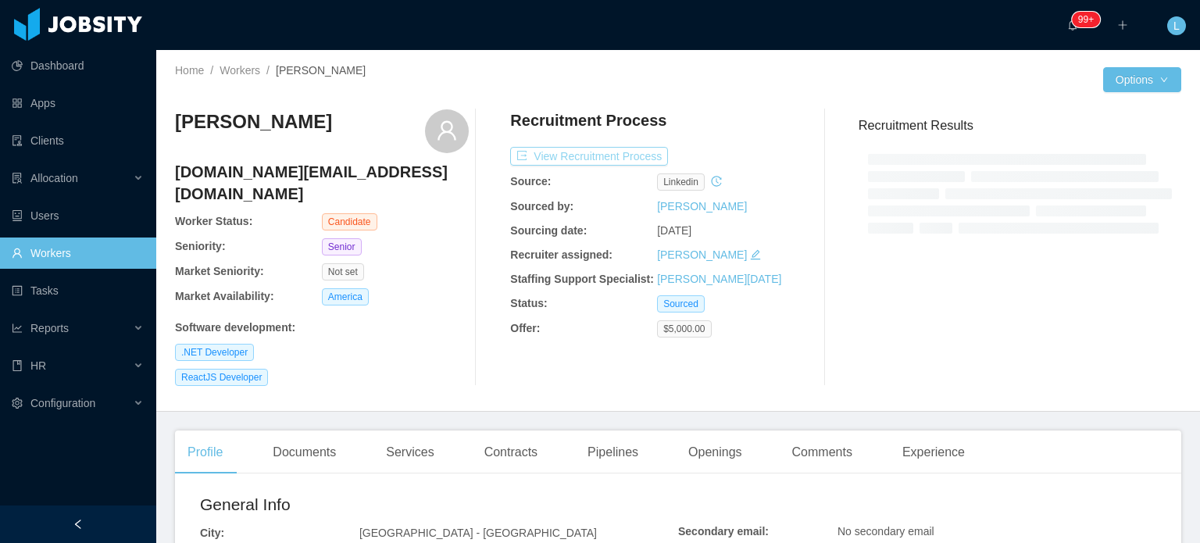
click at [590, 152] on button "View Recruitment Process" at bounding box center [589, 156] width 158 height 19
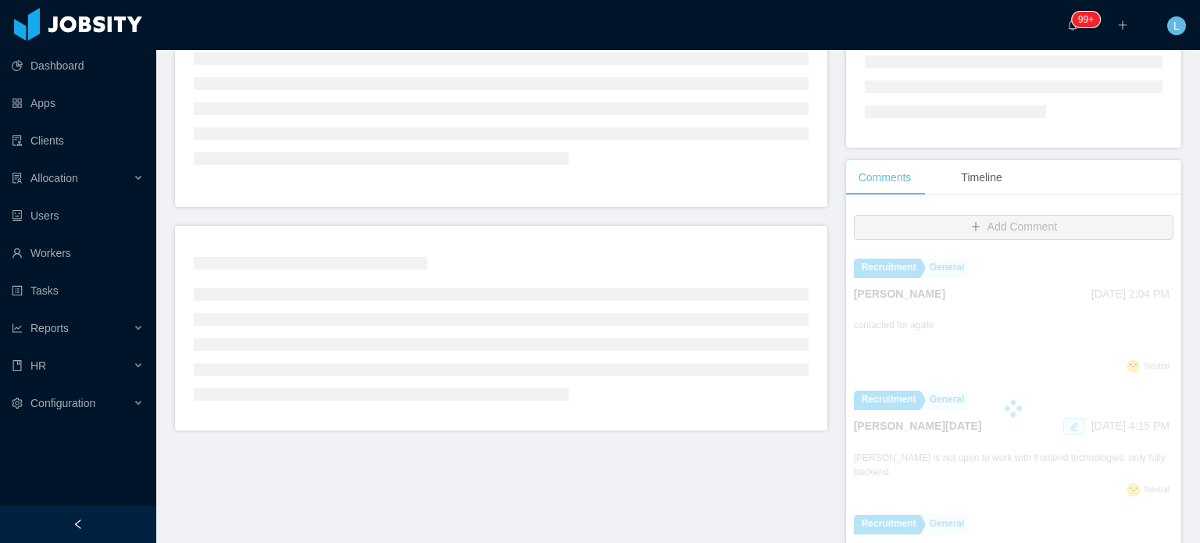
scroll to position [234, 0]
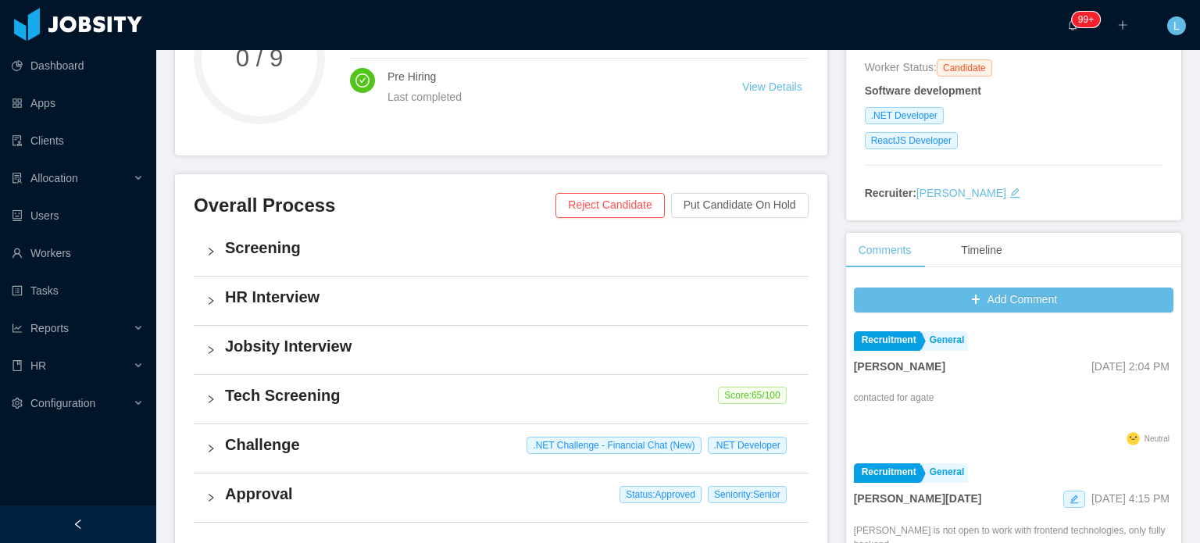
click at [325, 294] on h4 "HR Interview" at bounding box center [510, 297] width 571 height 22
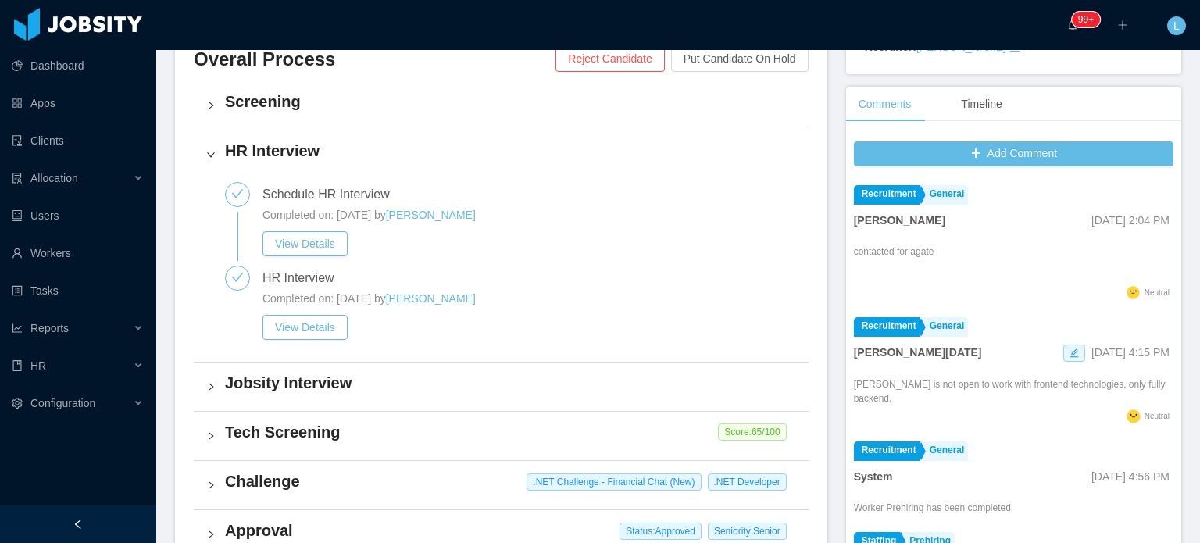
scroll to position [391, 0]
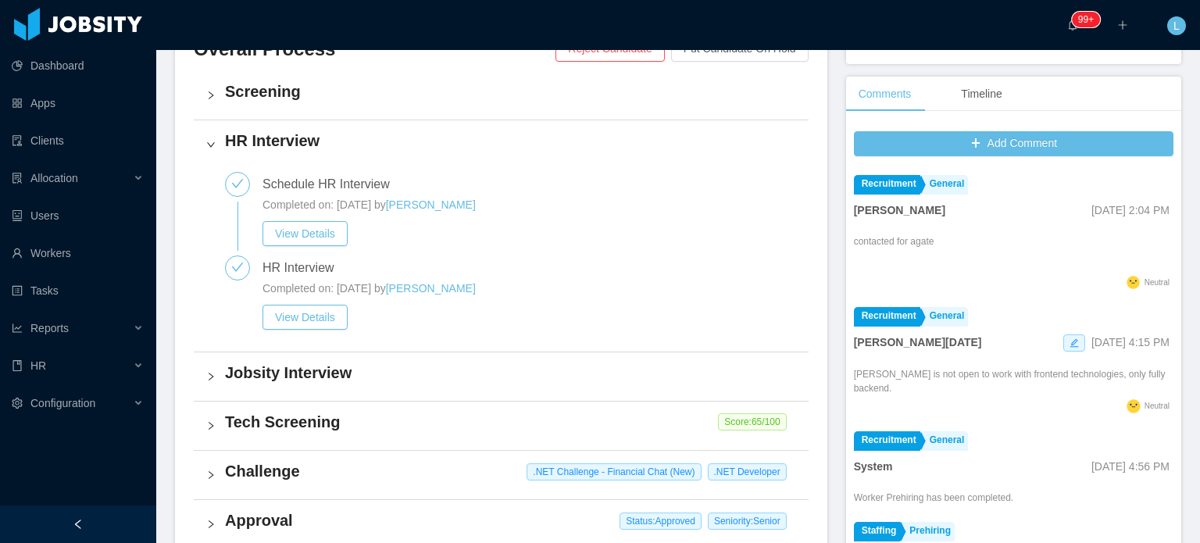
click at [380, 372] on h4 "Jobsity Interview" at bounding box center [510, 373] width 571 height 22
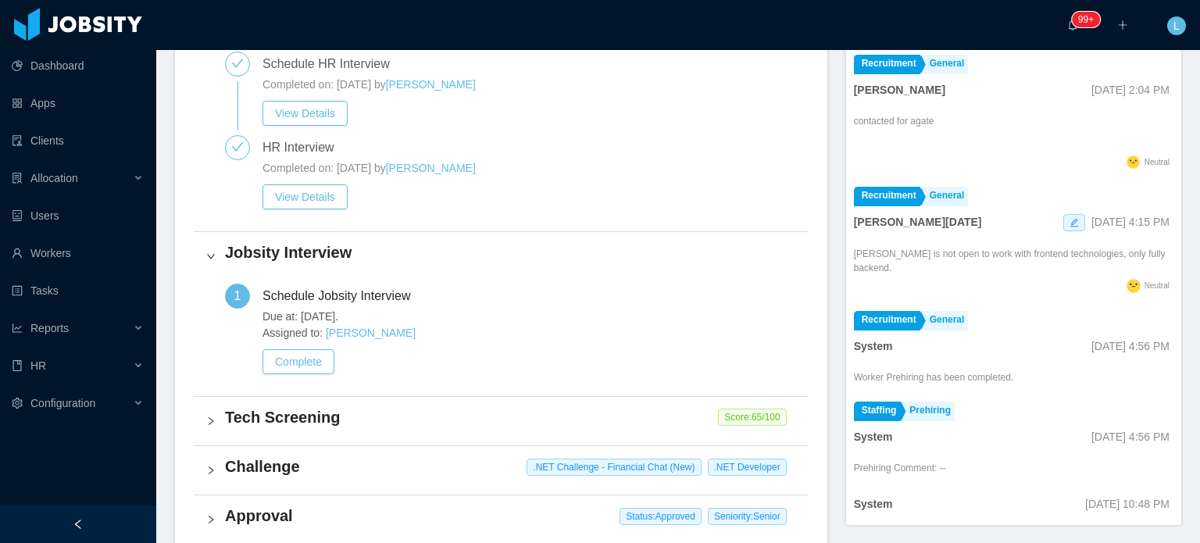
scroll to position [469, 0]
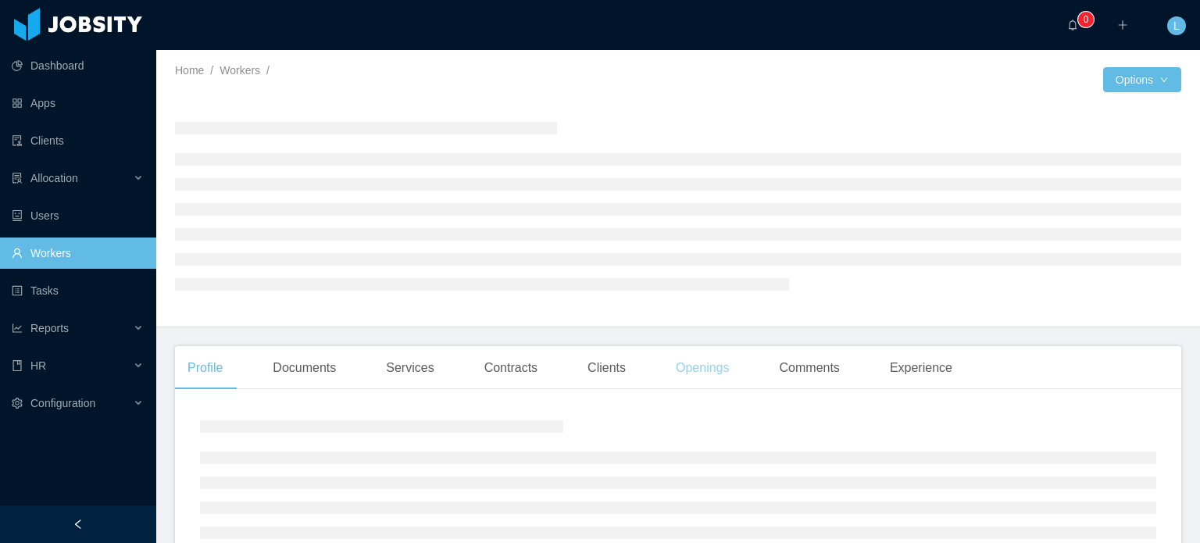
click at [684, 378] on div "Openings" at bounding box center [702, 368] width 79 height 44
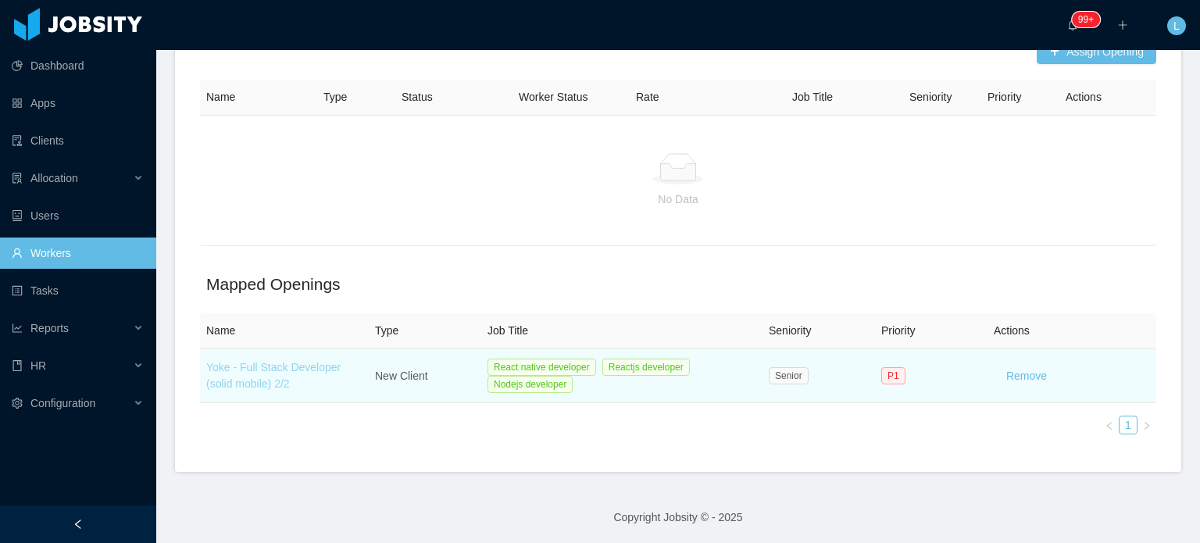
scroll to position [494, 0]
click at [248, 380] on link "Yoke - Full Stack Developer (solid mobile) 2/2" at bounding box center [273, 373] width 134 height 29
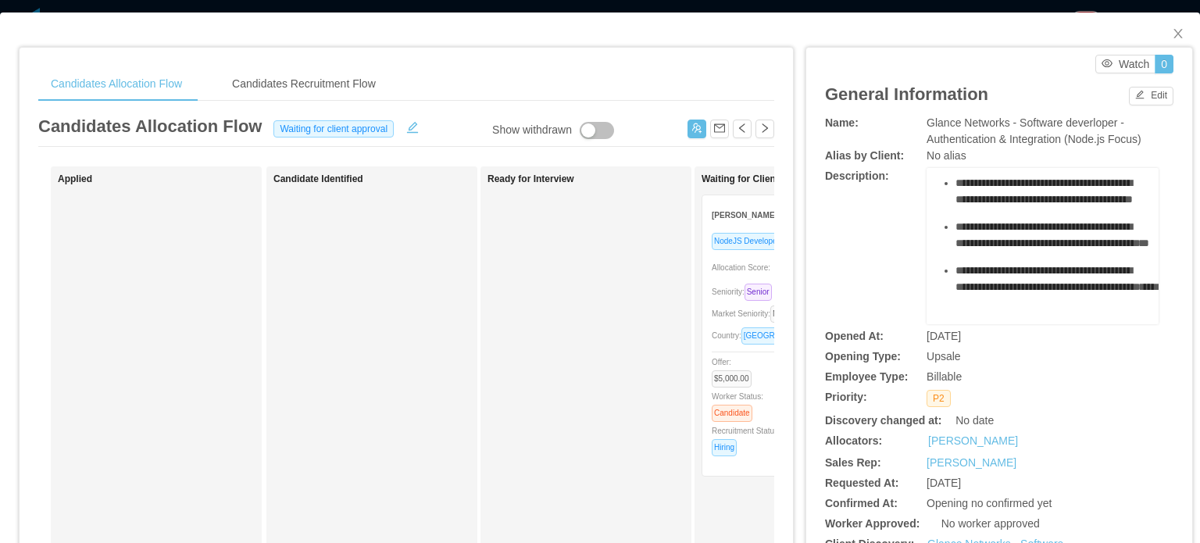
scroll to position [1094, 0]
drag, startPoint x: 930, startPoint y: 243, endPoint x: 1080, endPoint y: 234, distance: 149.5
copy div "**********"
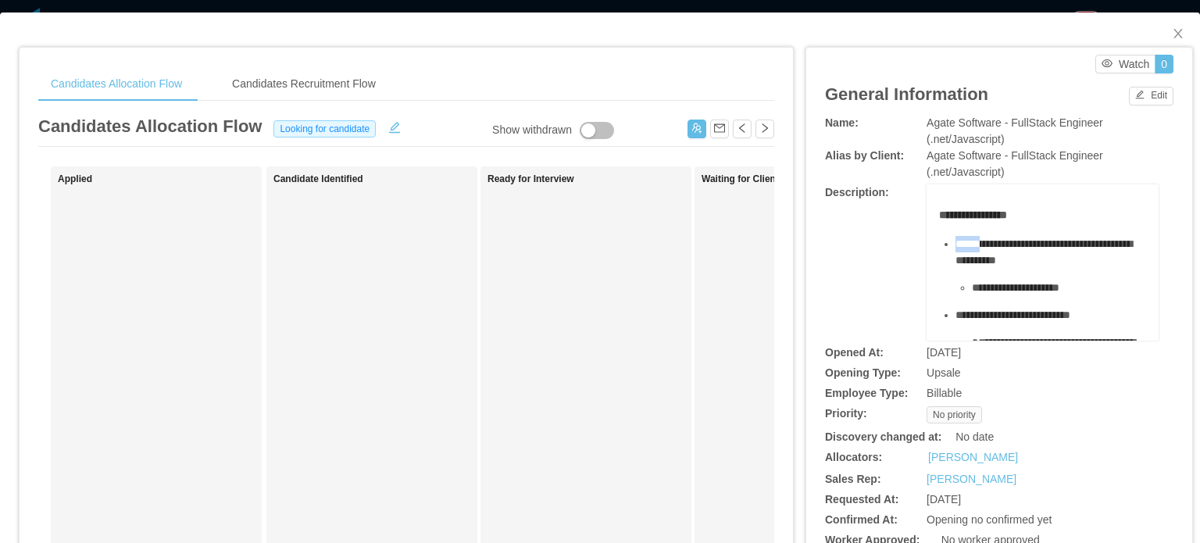
drag, startPoint x: 941, startPoint y: 241, endPoint x: 978, endPoint y: 241, distance: 37.5
click at [978, 241] on ul "**********" at bounding box center [1043, 493] width 208 height 514
click at [1002, 248] on span "**********" at bounding box center [1043, 251] width 177 height 27
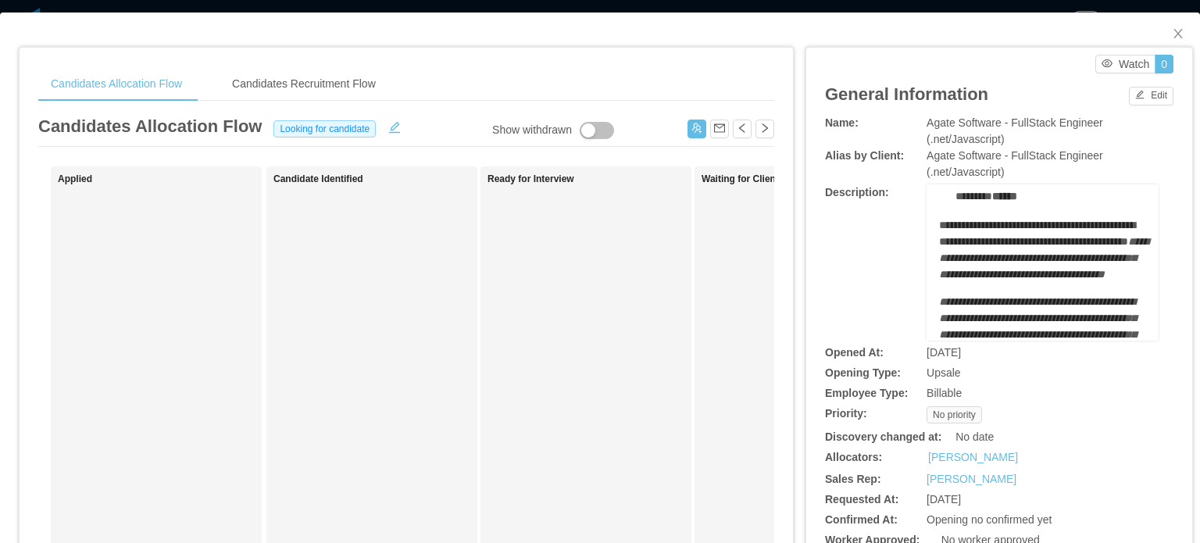
scroll to position [547, 0]
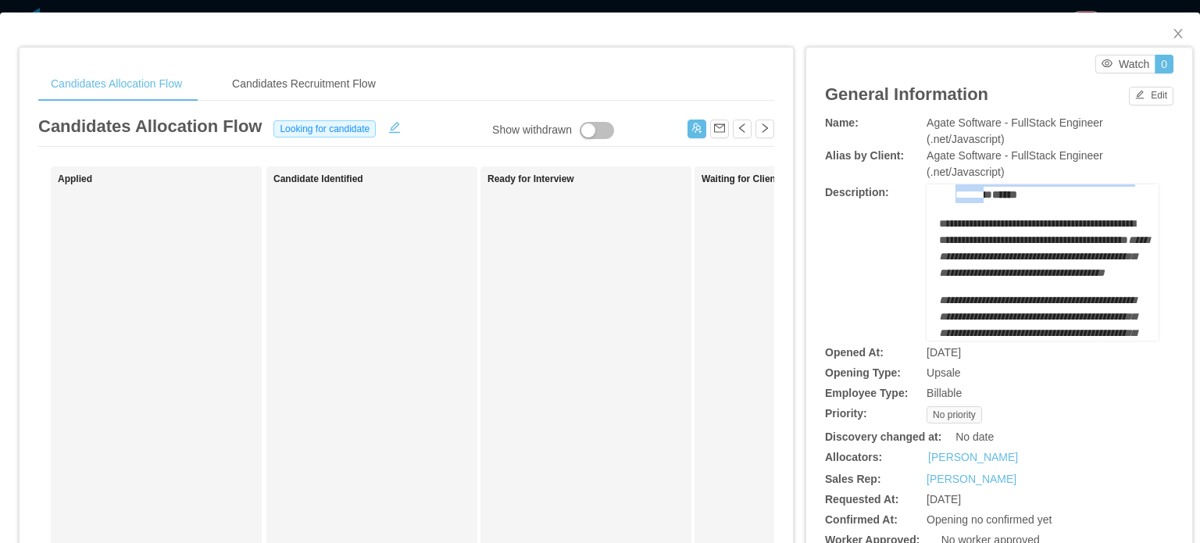
drag, startPoint x: 991, startPoint y: 243, endPoint x: 1094, endPoint y: 280, distance: 109.5
copy ul "**********"
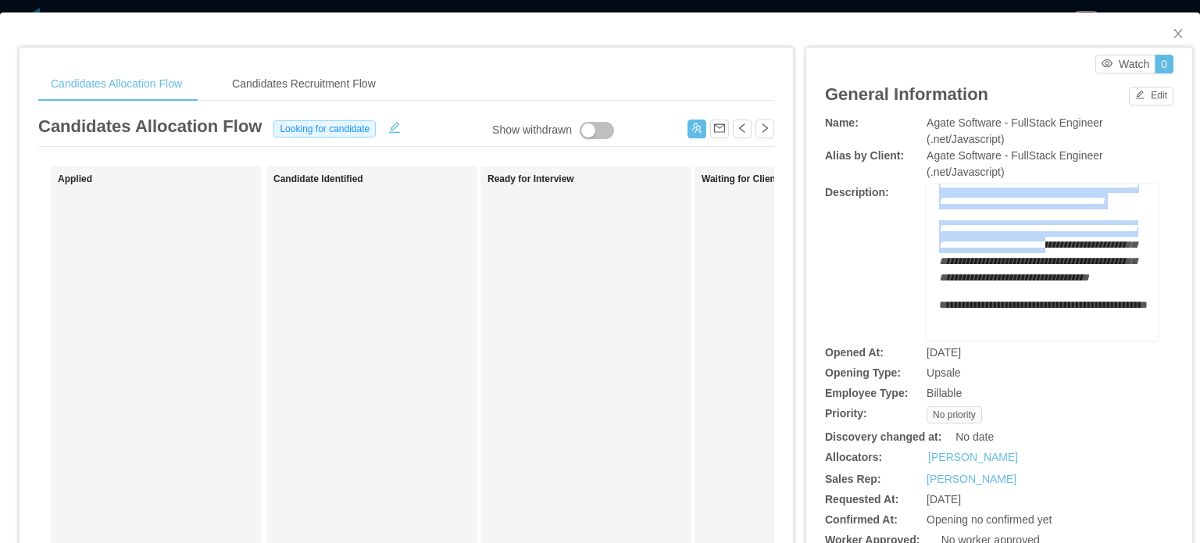
scroll to position [703, 0]
drag, startPoint x: 941, startPoint y: 233, endPoint x: 1122, endPoint y: 249, distance: 181.2
copy div "**********"
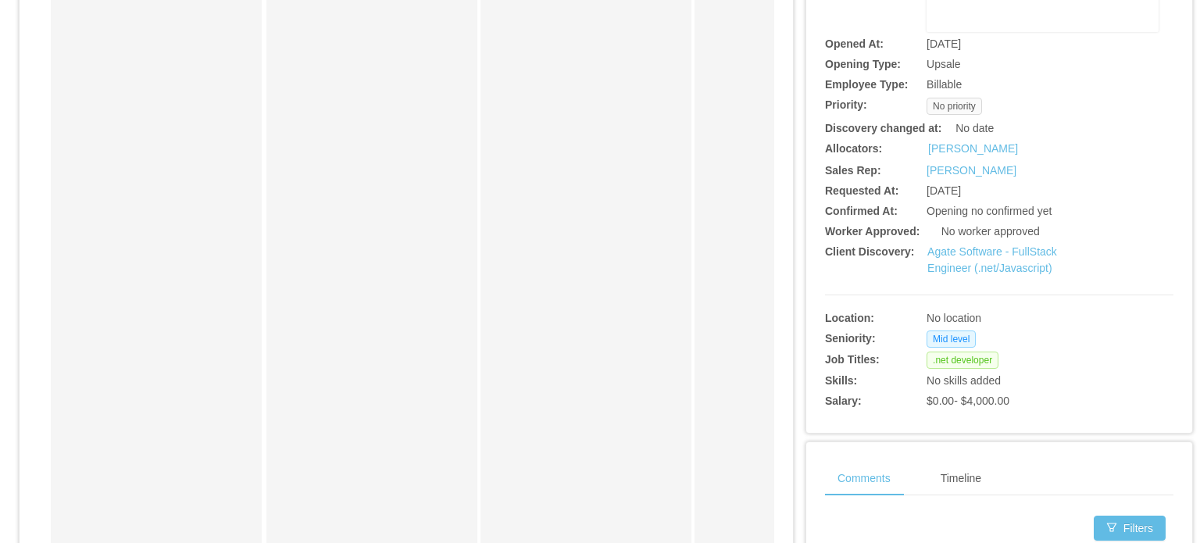
scroll to position [312, 0]
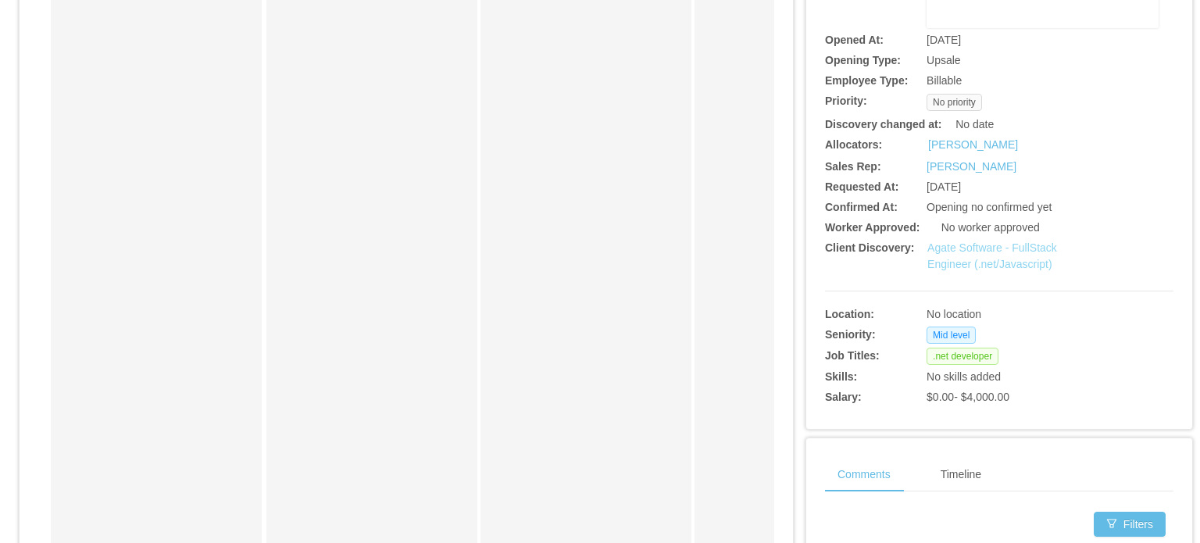
click at [966, 255] on link "Agate Software - FullStack Engineer (.net/Javascript)" at bounding box center [992, 255] width 130 height 29
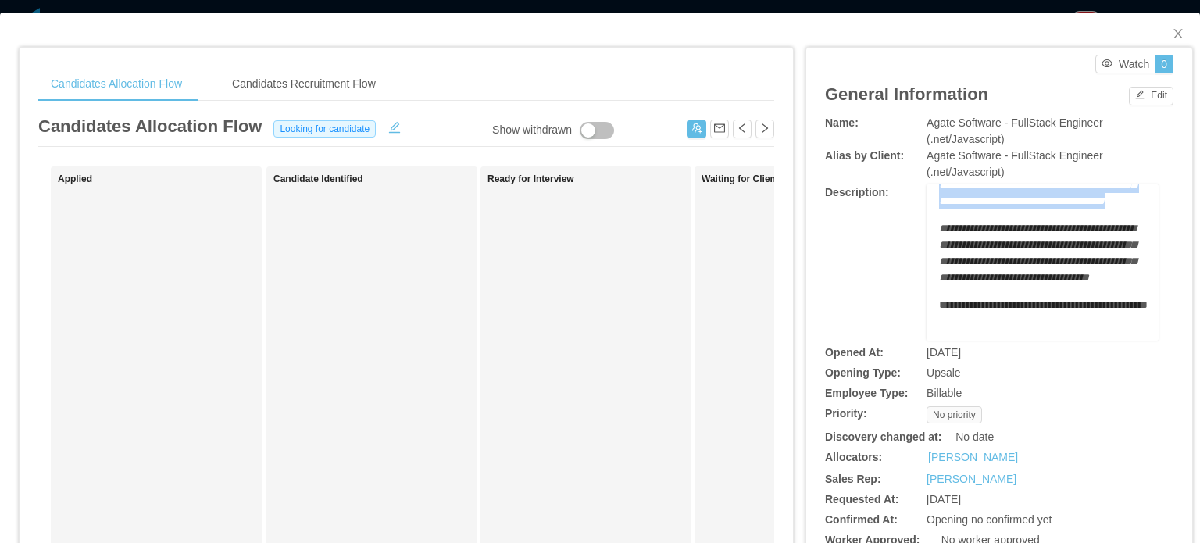
scroll to position [659, 0]
click at [972, 173] on span "**********" at bounding box center [1037, 159] width 196 height 27
drag, startPoint x: 928, startPoint y: 225, endPoint x: 1124, endPoint y: 290, distance: 206.5
click at [1126, 288] on div "**********" at bounding box center [1042, 262] width 232 height 156
copy div "**********"
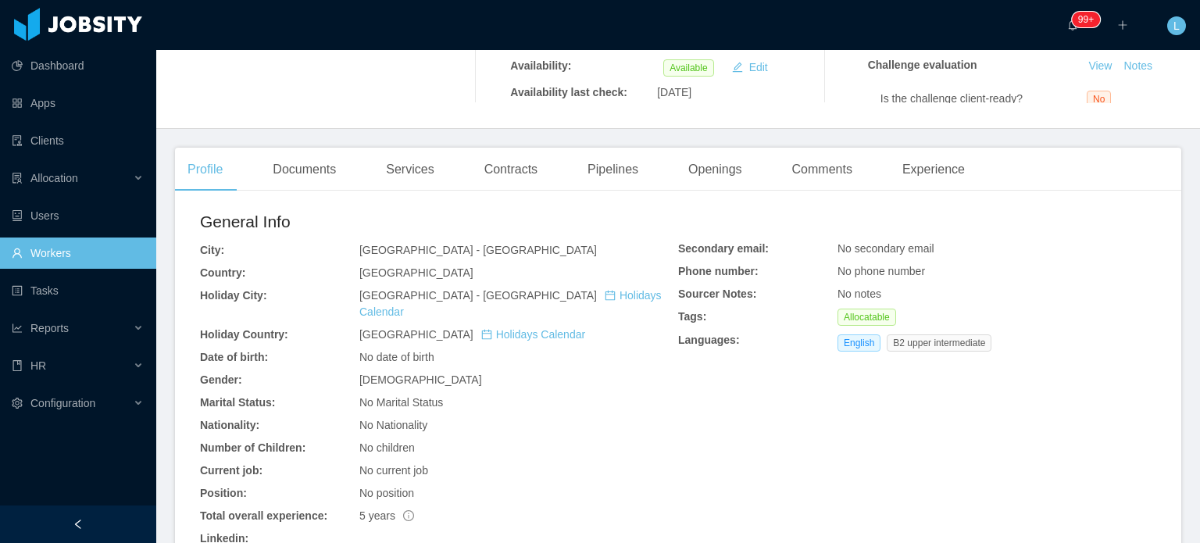
scroll to position [312, 0]
click at [691, 173] on div "Openings" at bounding box center [715, 169] width 79 height 44
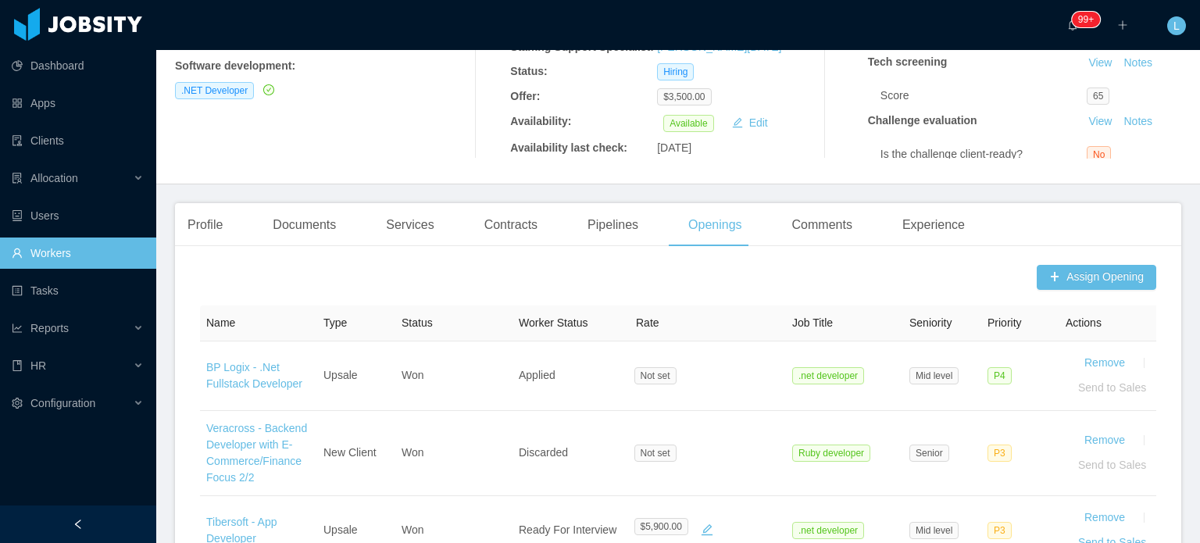
scroll to position [234, 0]
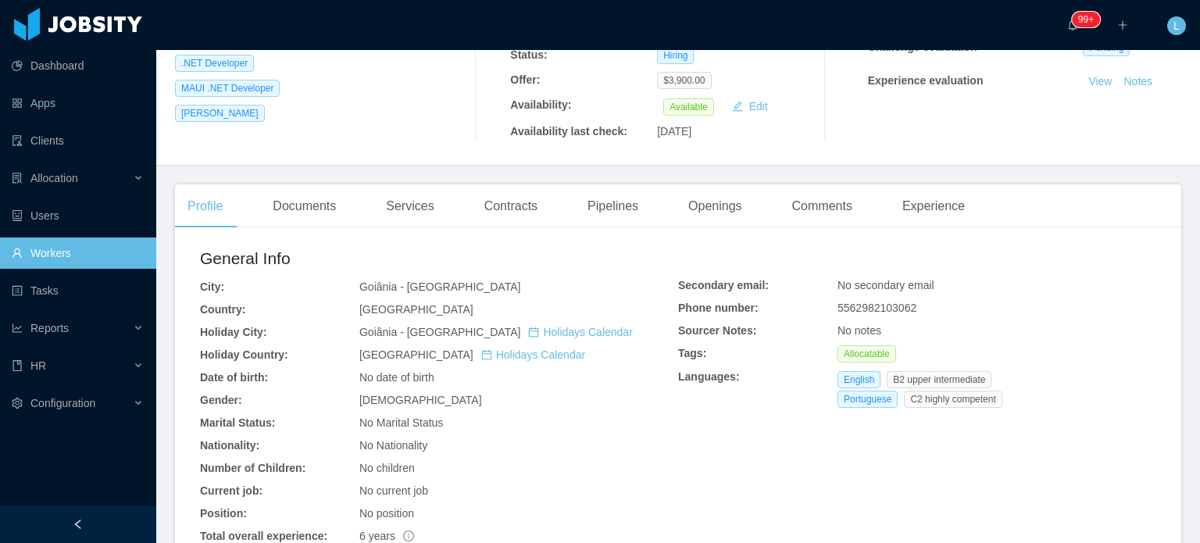
scroll to position [312, 0]
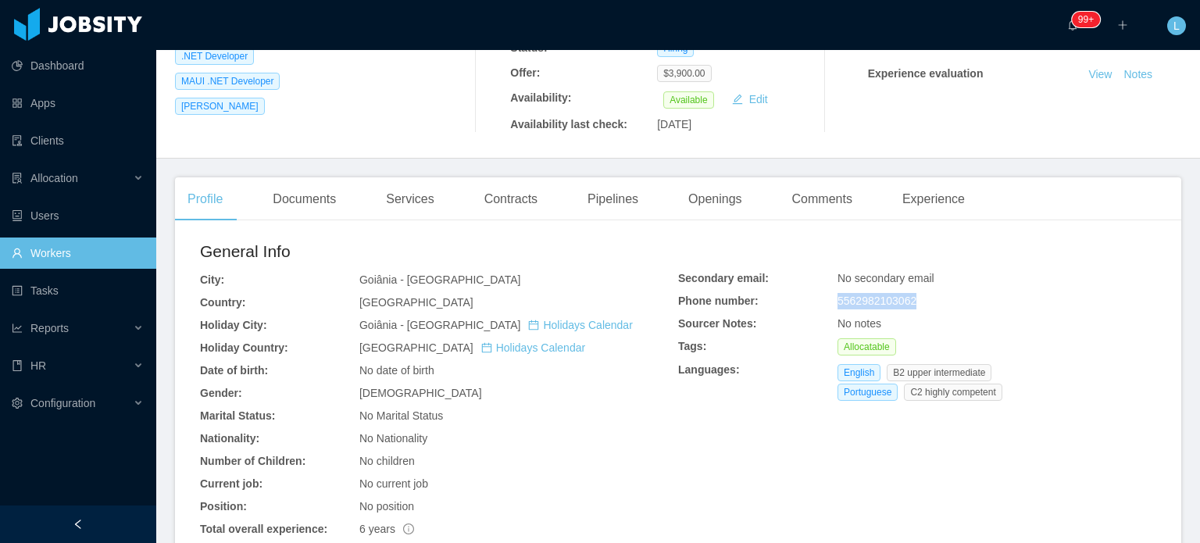
drag, startPoint x: 830, startPoint y: 270, endPoint x: 941, endPoint y: 267, distance: 111.7
click at [678, 294] on div "5562982103062" at bounding box center [518, 302] width 319 height 16
copy span "5562982103062"
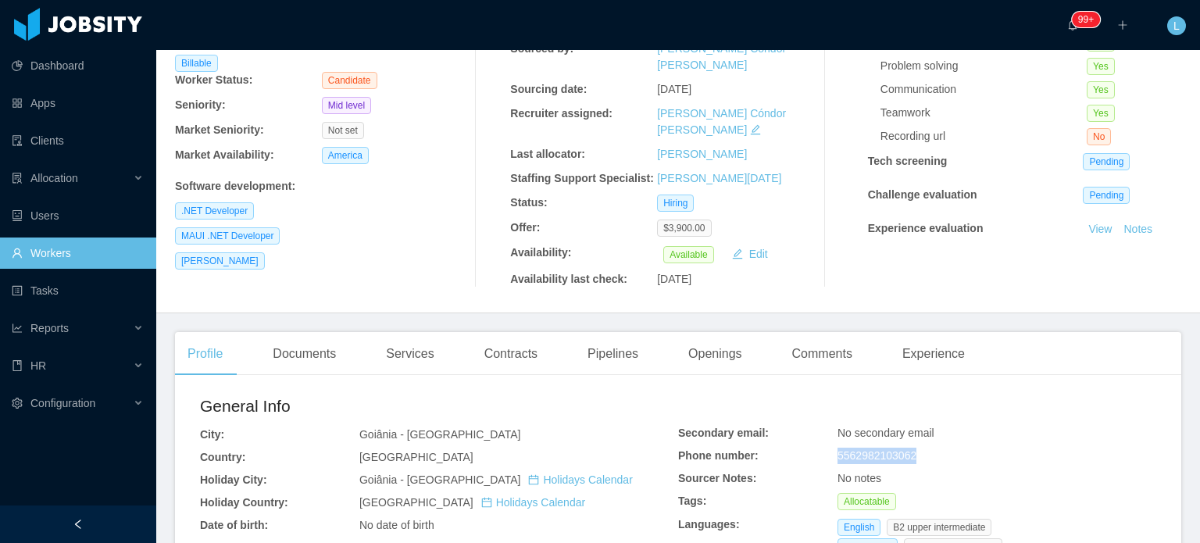
scroll to position [234, 0]
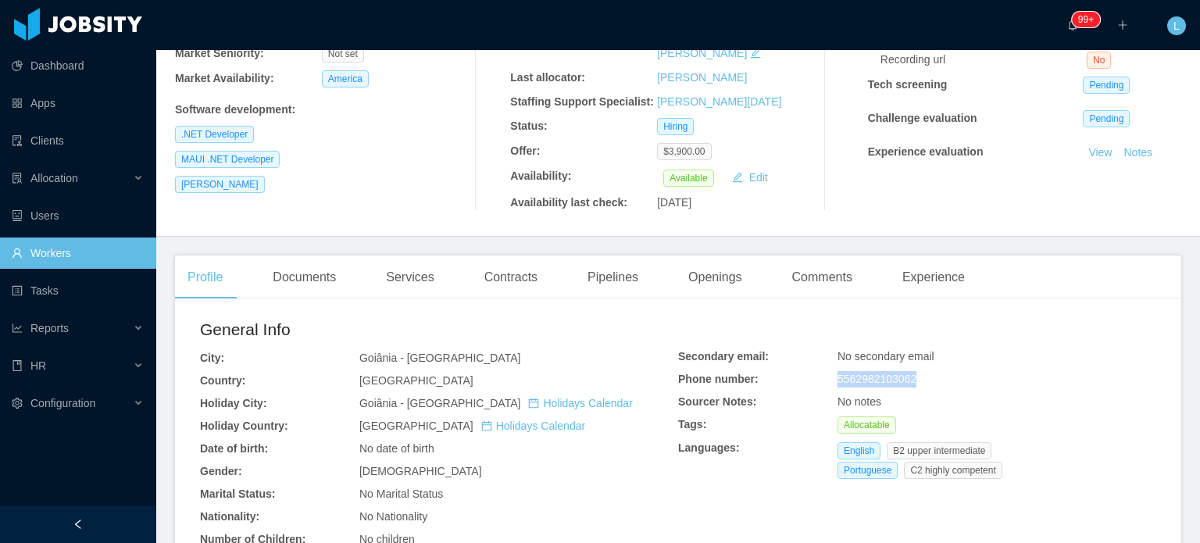
copy span "5562982103062"
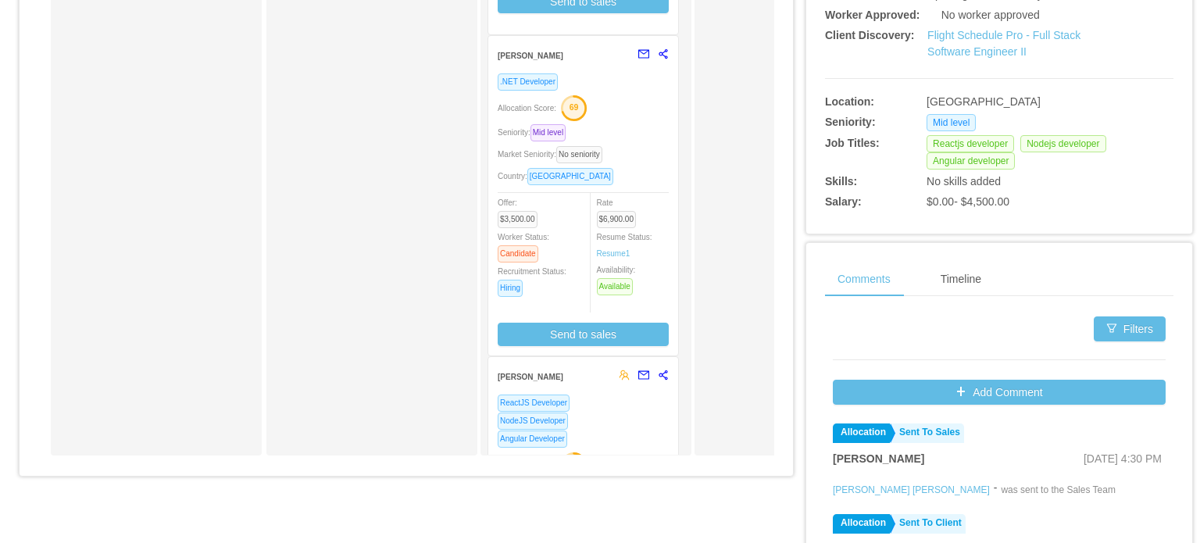
scroll to position [469, 0]
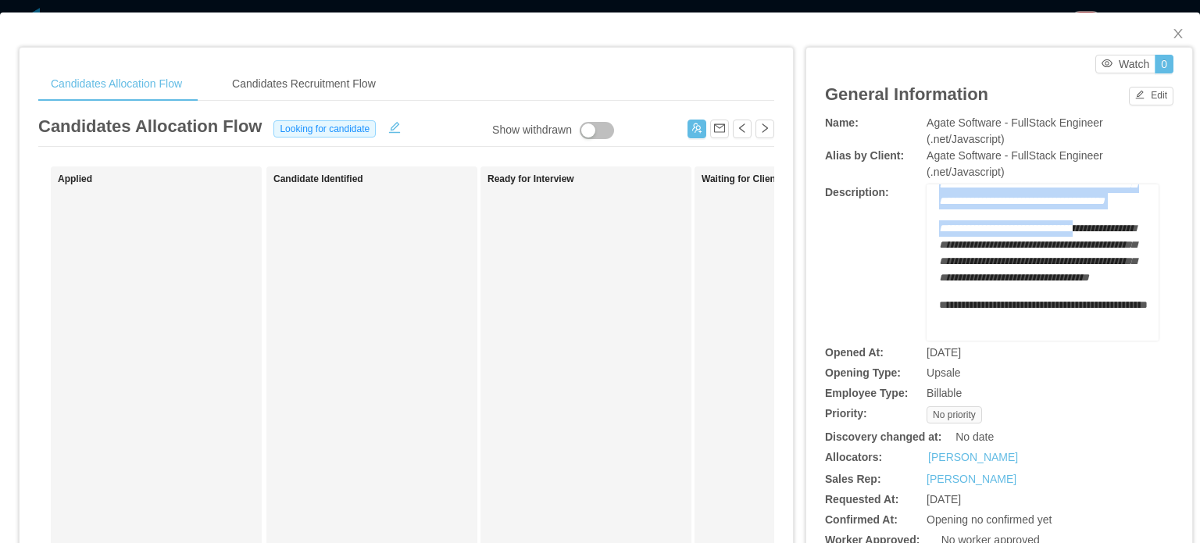
scroll to position [703, 0]
drag, startPoint x: 991, startPoint y: 244, endPoint x: 1133, endPoint y: 257, distance: 142.8
click at [1132, 255] on div "**********" at bounding box center [1042, 262] width 232 height 156
copy div "**********"
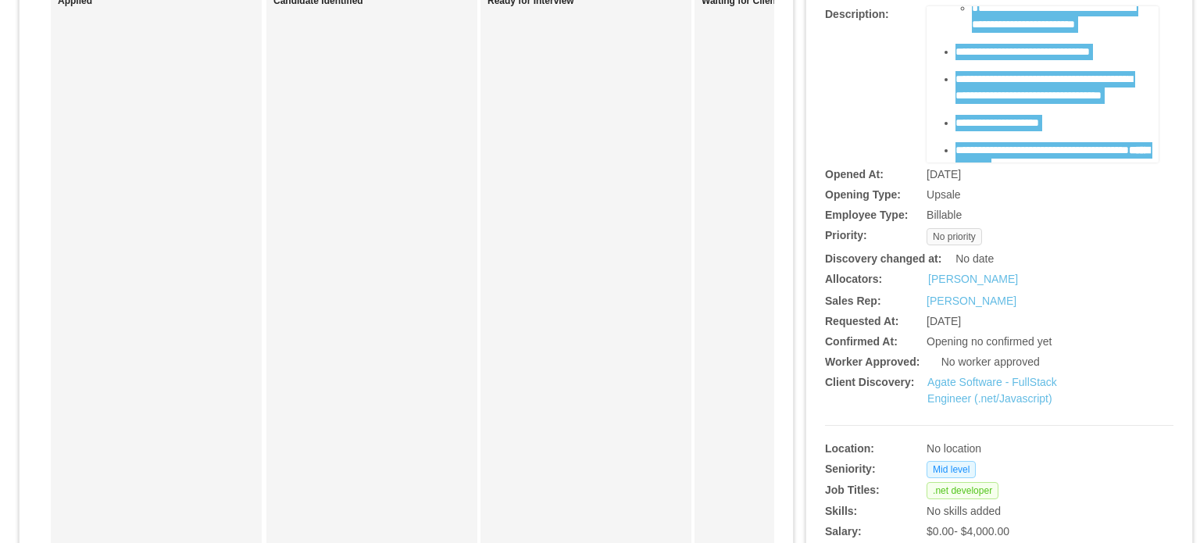
scroll to position [156, 0]
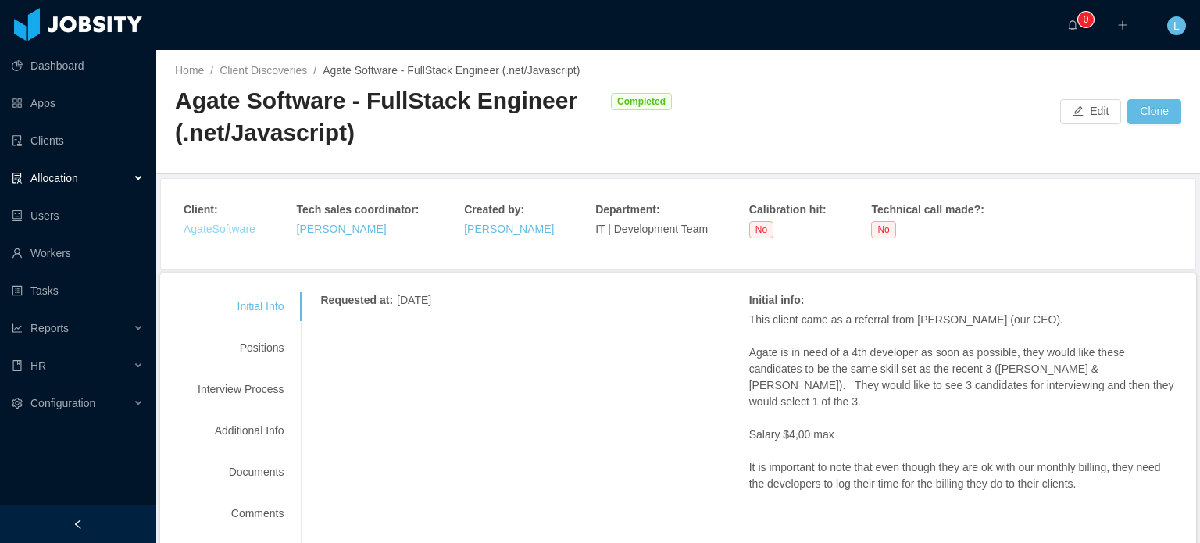
click at [241, 227] on link "AgateSoftware" at bounding box center [220, 229] width 72 height 12
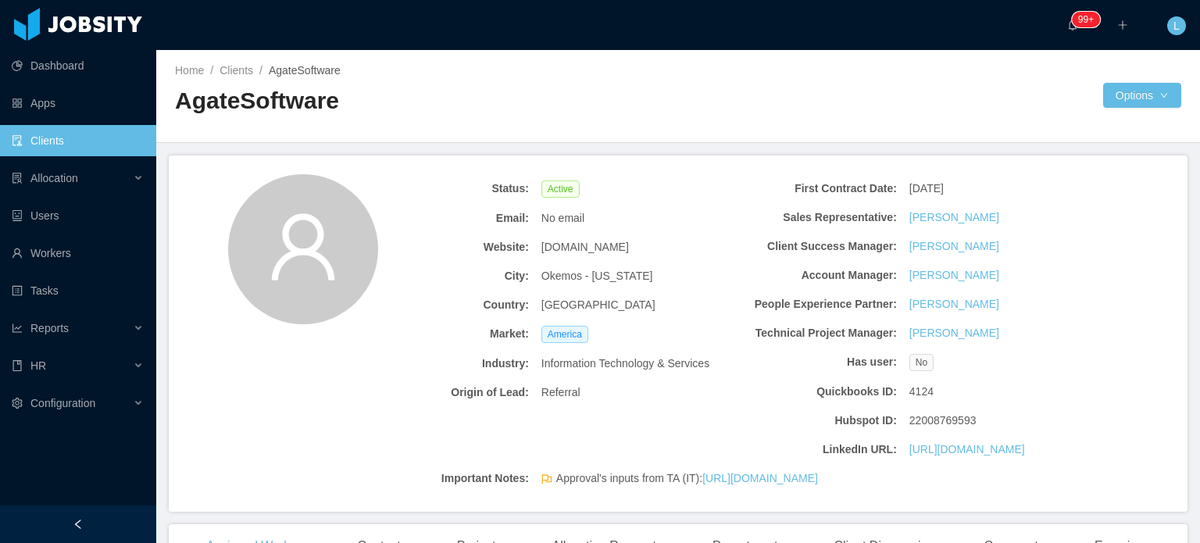
click at [585, 249] on span "[DOMAIN_NAME]" at bounding box center [584, 247] width 87 height 16
copy span "[DOMAIN_NAME]"
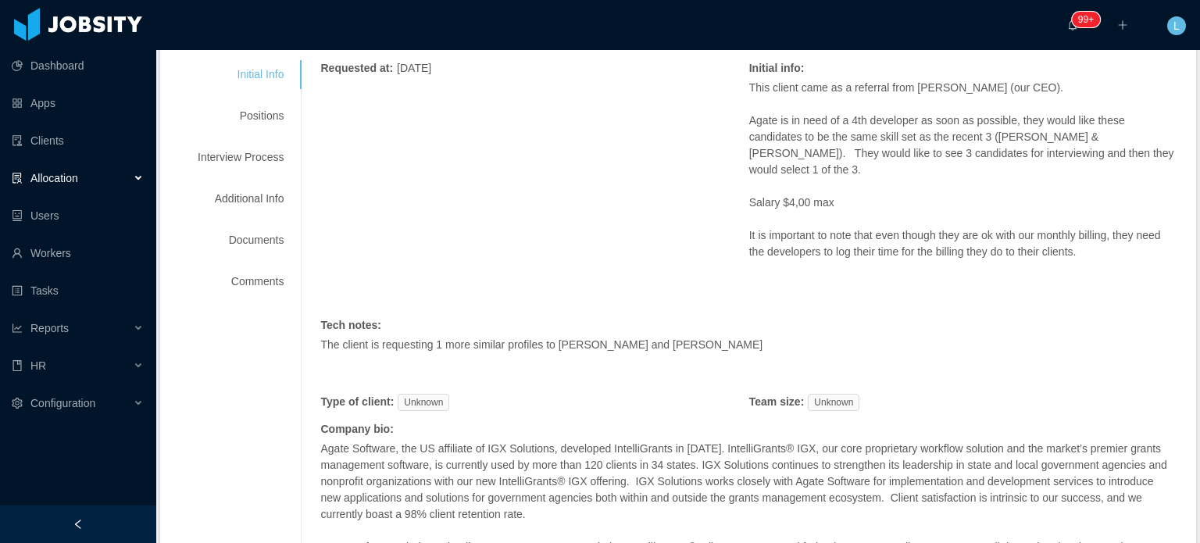
scroll to position [234, 0]
click at [253, 112] on div "Positions" at bounding box center [240, 113] width 123 height 29
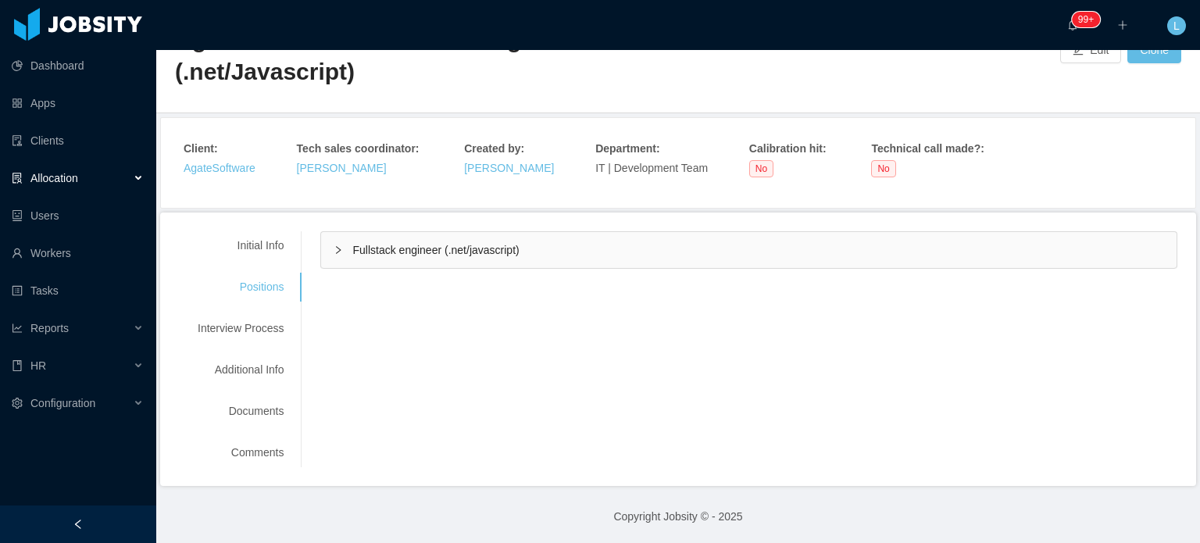
click at [486, 259] on div "Fullstack engineer (.net/javascript)" at bounding box center [748, 250] width 855 height 36
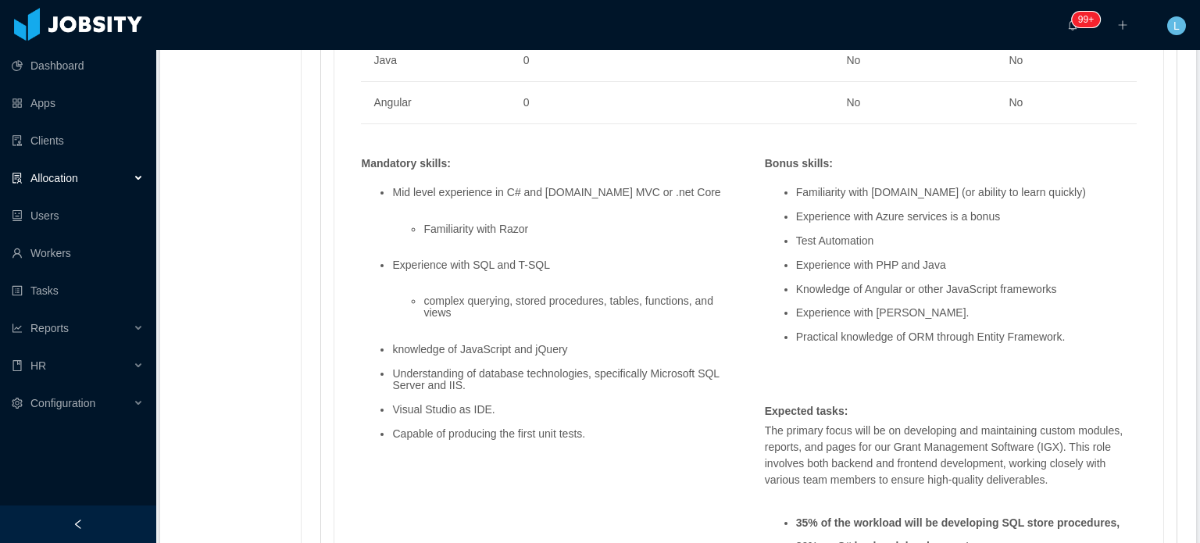
scroll to position [1389, 0]
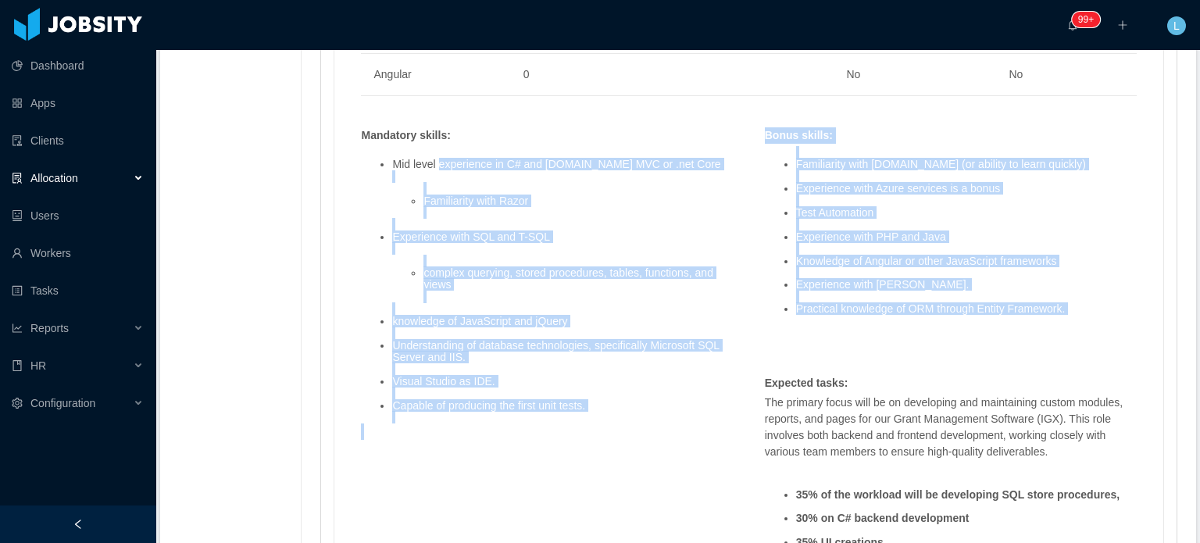
drag, startPoint x: 434, startPoint y: 196, endPoint x: 1080, endPoint y: 351, distance: 664.3
click at [1080, 351] on div "Skills : Skill Years Notes Deal Breaker Mandatory SQL 2 Yes Yes T-SQL 2 Yes Yes…" at bounding box center [748, 251] width 807 height 1362
copy div "experience in C# and ASP.NET MVC or .net Core Familiarity with Razor Experience…"
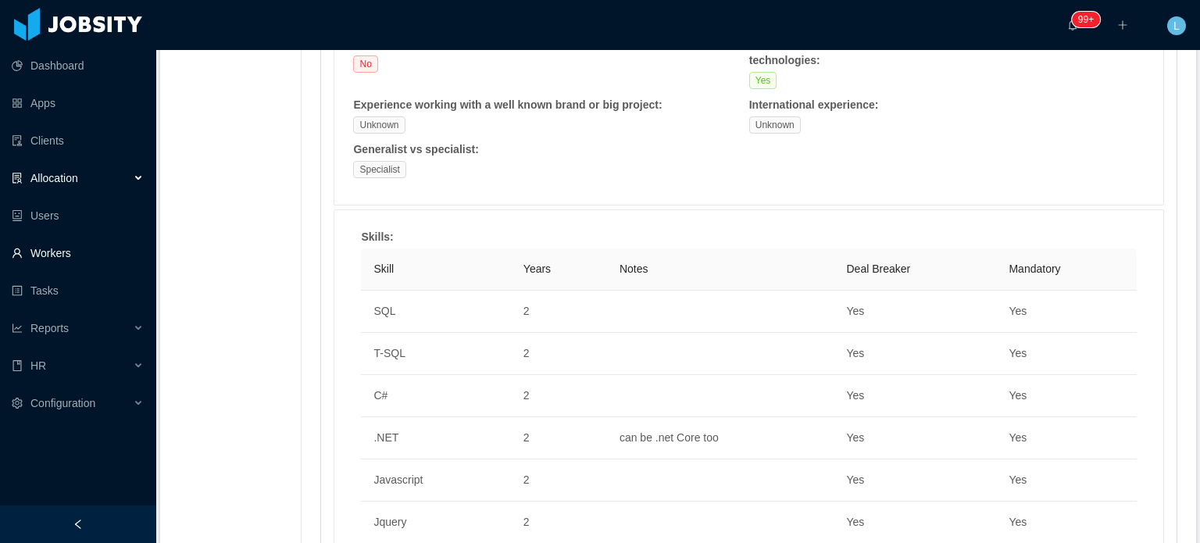
scroll to position [530, 0]
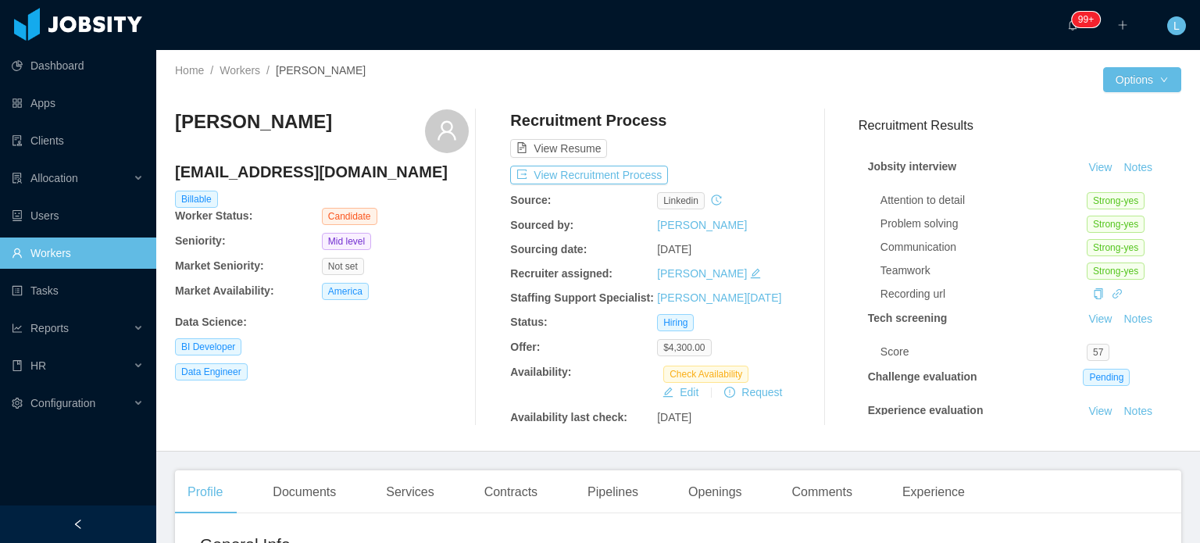
drag, startPoint x: 178, startPoint y: 120, endPoint x: 370, endPoint y: 121, distance: 192.2
click at [370, 121] on div "[PERSON_NAME]" at bounding box center [322, 131] width 294 height 44
copy h3 "[PERSON_NAME]"
click at [730, 499] on div "Openings" at bounding box center [715, 492] width 79 height 44
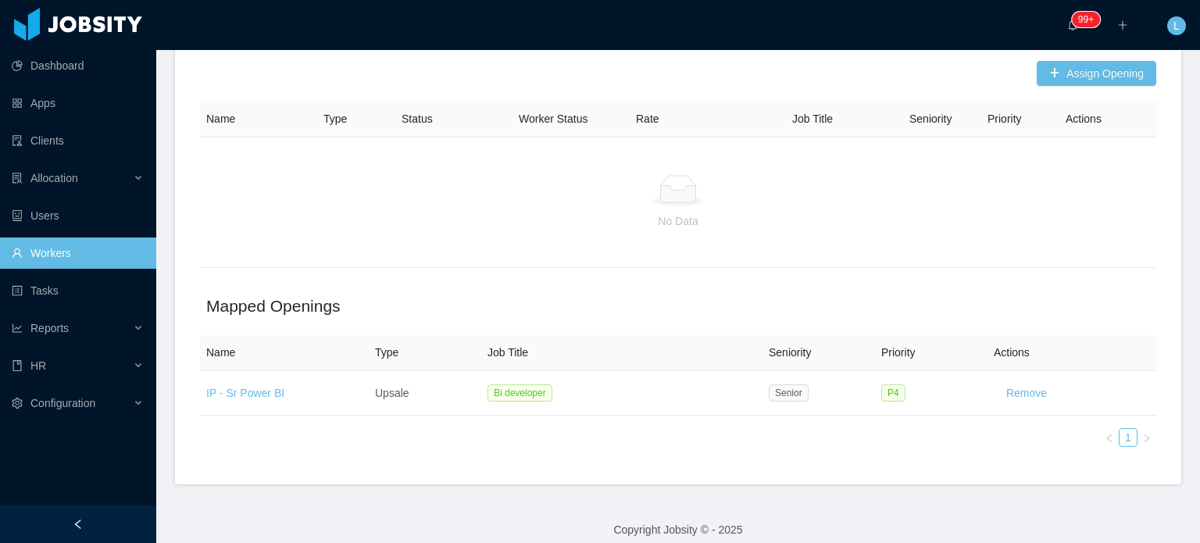
scroll to position [497, 0]
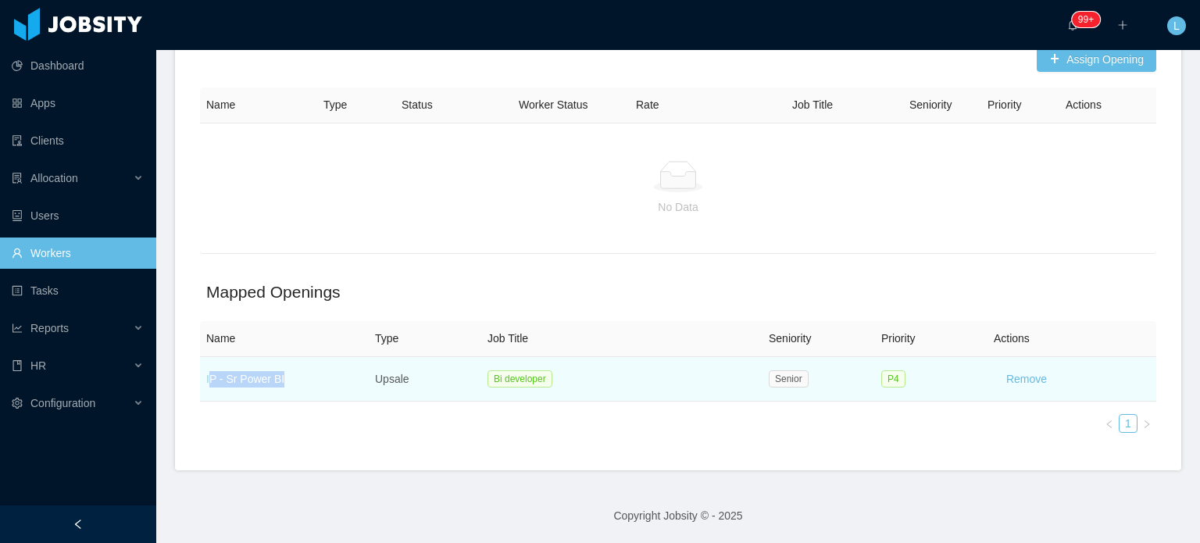
drag, startPoint x: 285, startPoint y: 380, endPoint x: 209, endPoint y: 377, distance: 75.8
click at [209, 377] on td "IP - Sr Power BI" at bounding box center [284, 379] width 169 height 45
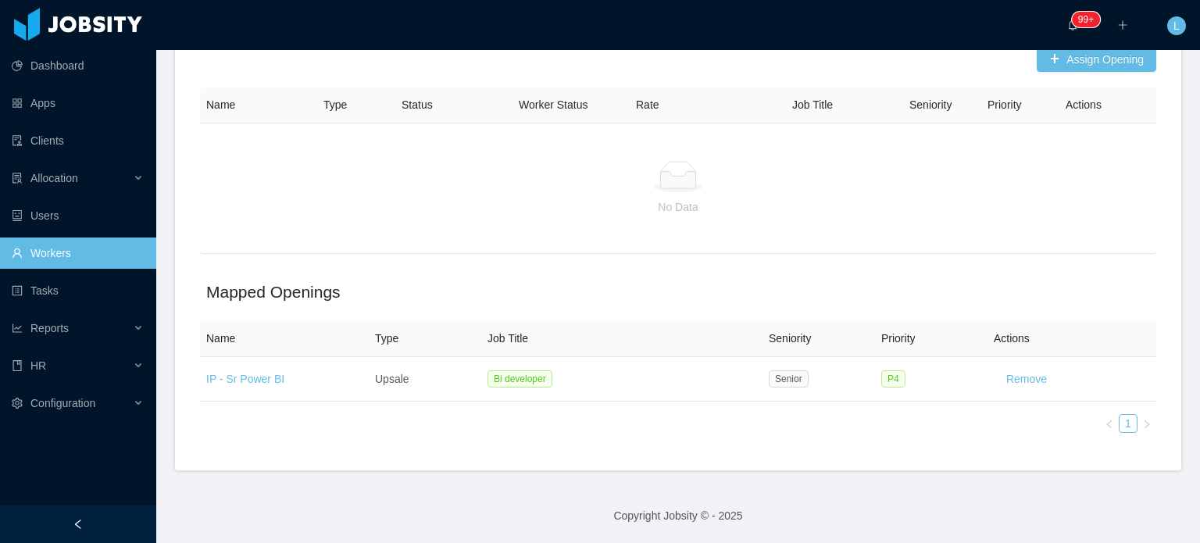
click at [197, 391] on div "Assign Opening Name Type Status Worker Status Rate Job Title Seniority Priority…" at bounding box center [678, 256] width 1006 height 430
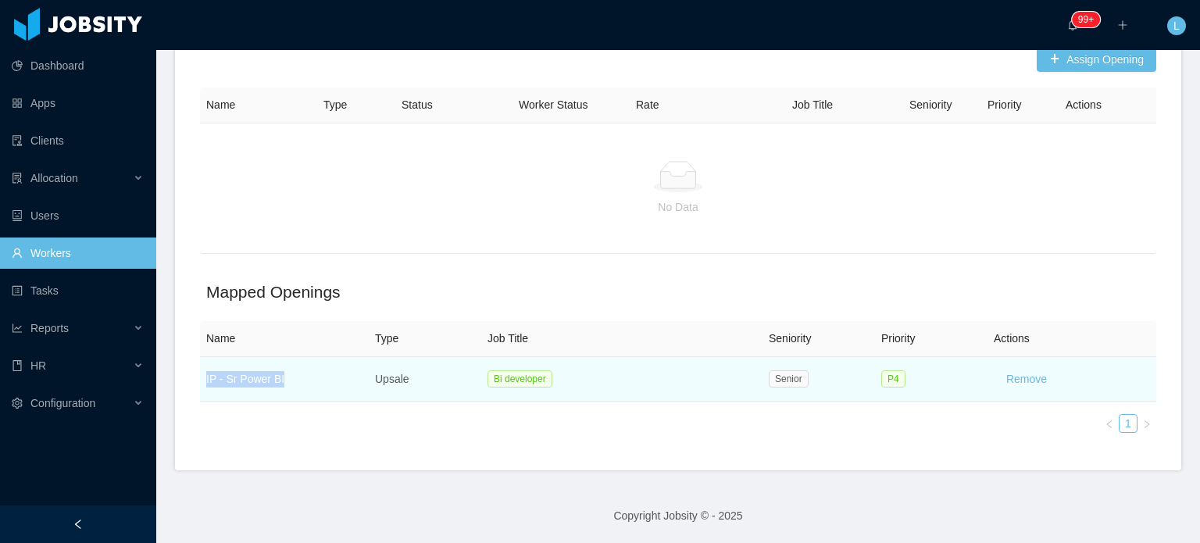
drag, startPoint x: 202, startPoint y: 378, endPoint x: 280, endPoint y: 377, distance: 77.3
click at [280, 377] on td "IP - Sr Power BI" at bounding box center [284, 379] width 169 height 45
copy link "IP - Sr Power BI"
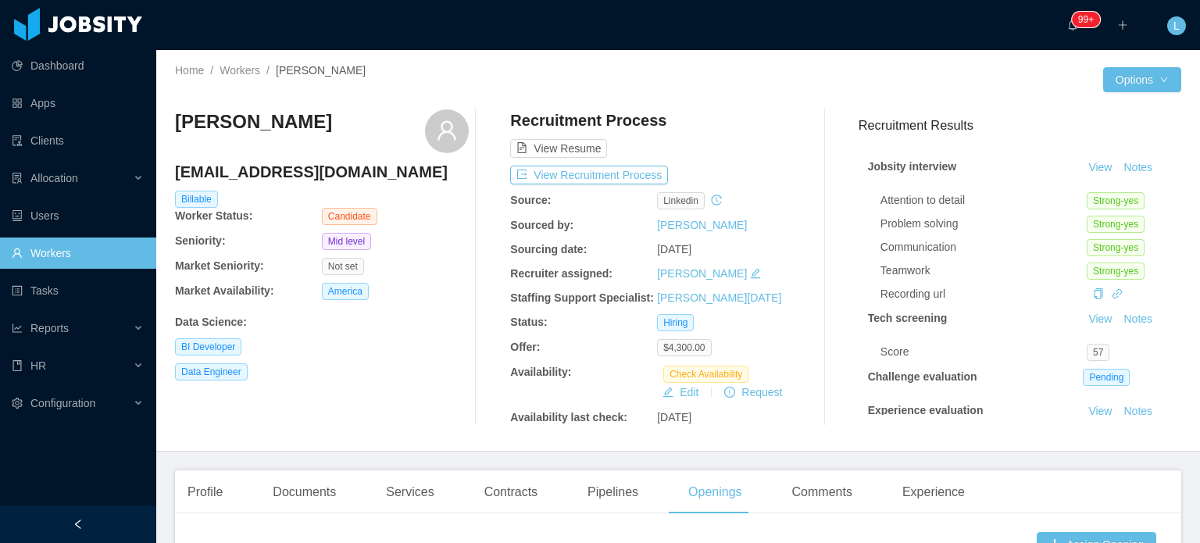
scroll to position [0, 0]
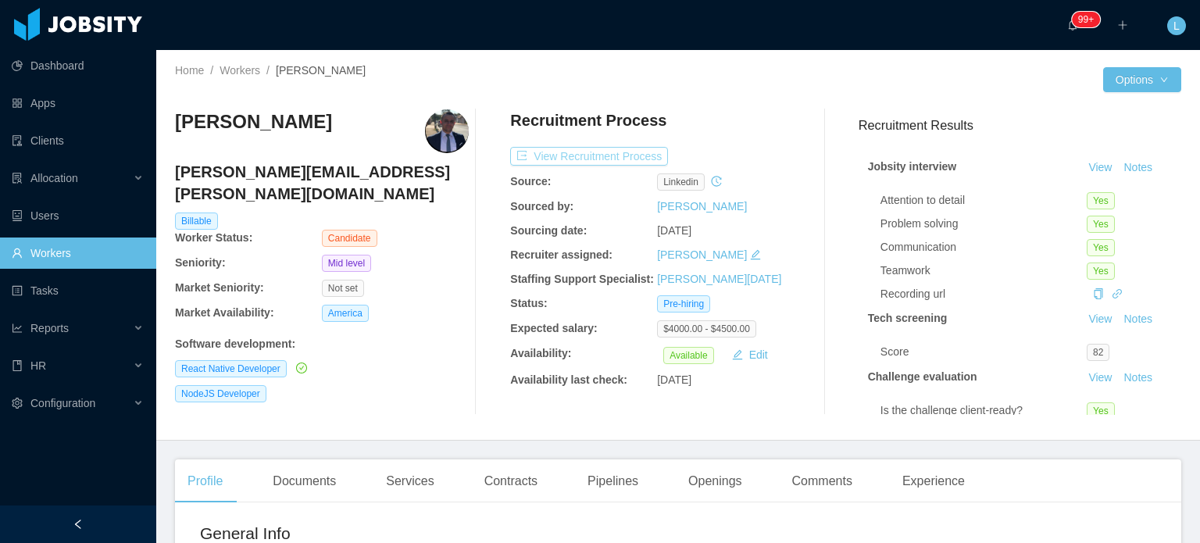
click at [595, 155] on button "View Recruitment Process" at bounding box center [589, 156] width 158 height 19
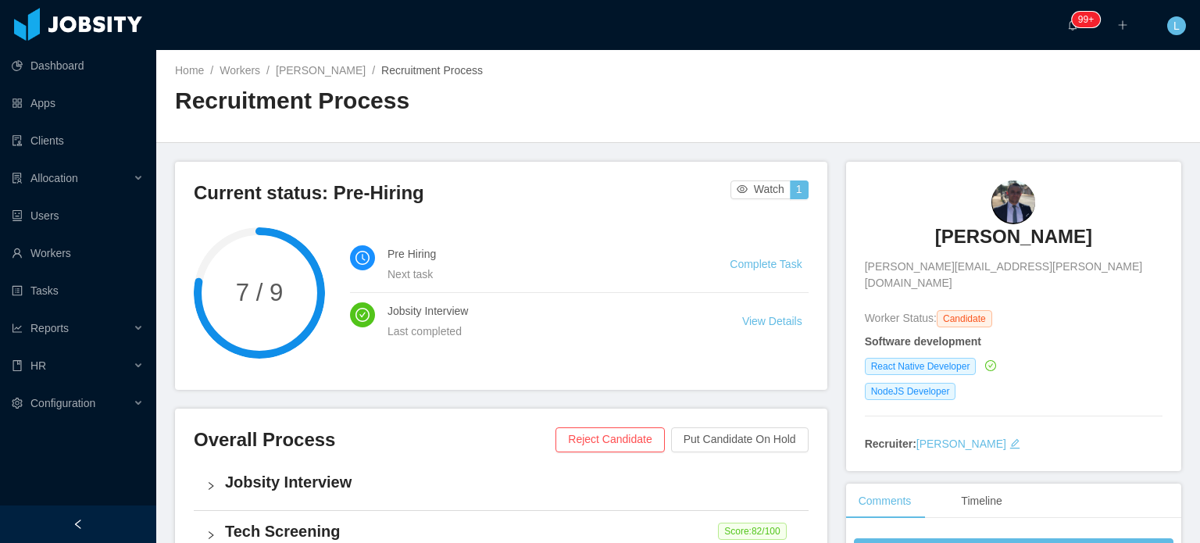
click at [941, 265] on span "[PERSON_NAME][EMAIL_ADDRESS][PERSON_NAME][DOMAIN_NAME]" at bounding box center [1014, 275] width 298 height 33
copy span "[PERSON_NAME][EMAIL_ADDRESS][PERSON_NAME][DOMAIN_NAME]"
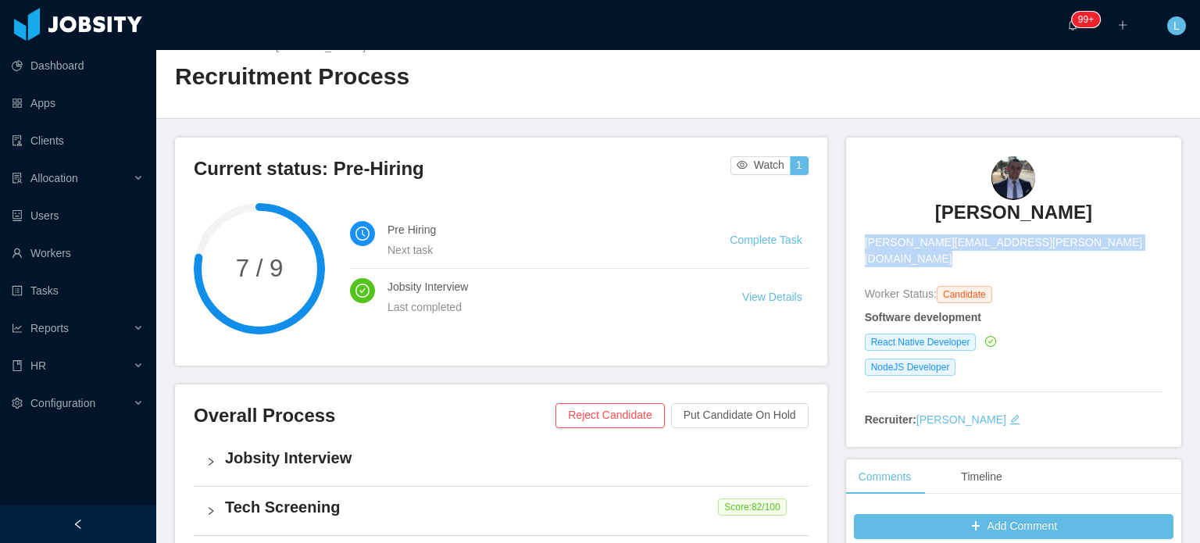
scroll to position [156, 0]
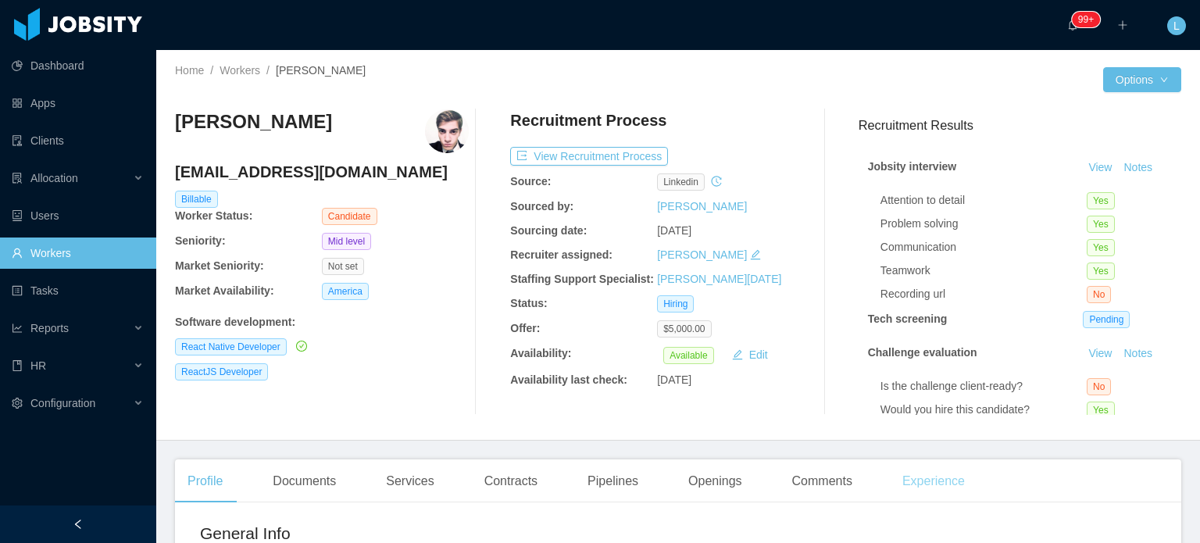
click at [938, 477] on div "Experience" at bounding box center [933, 481] width 87 height 44
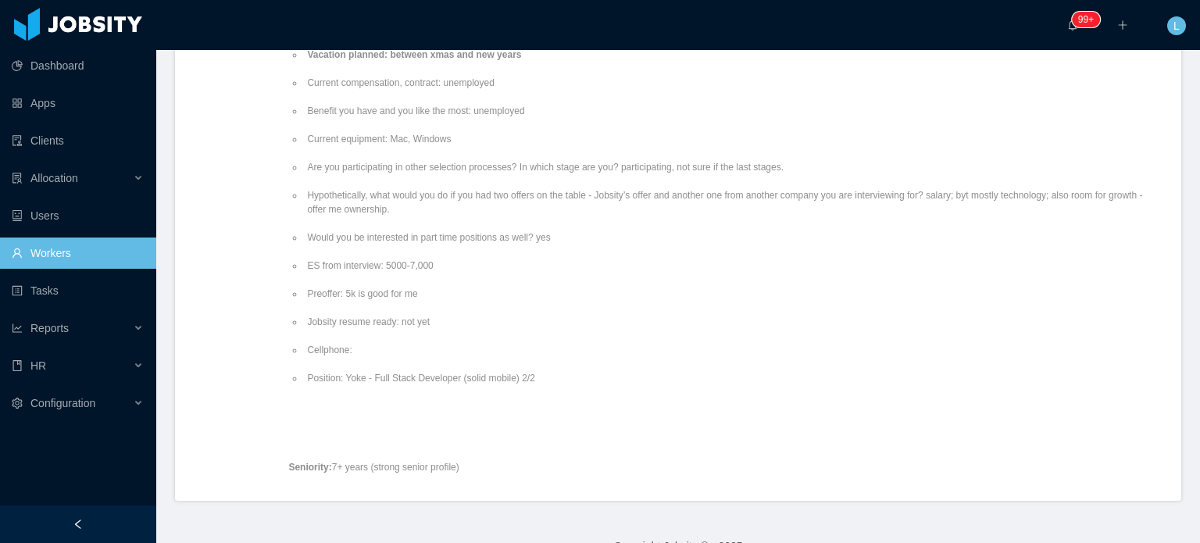
scroll to position [312, 0]
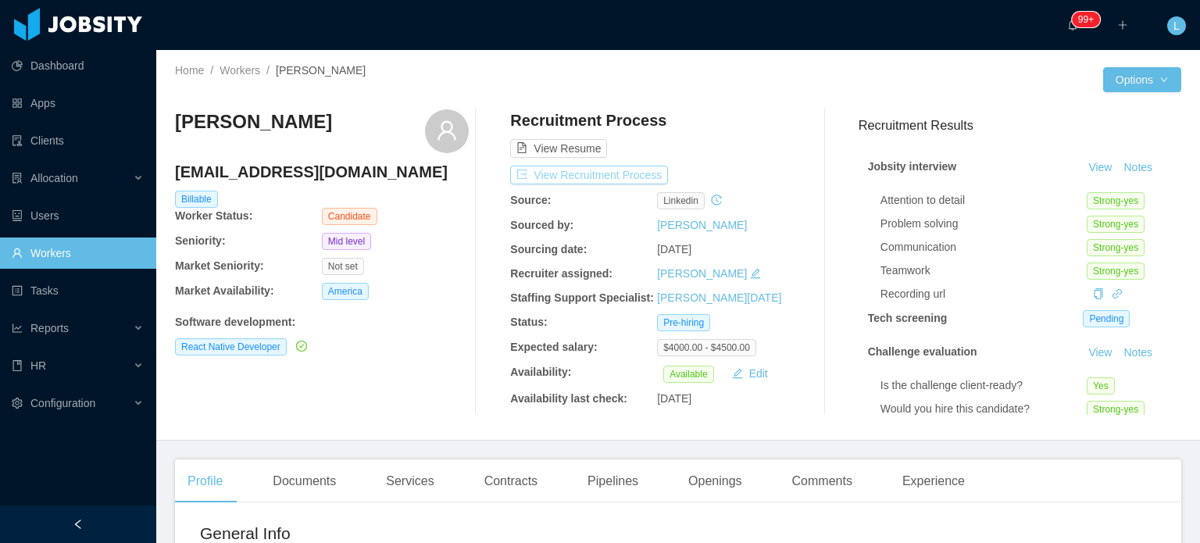
click at [607, 179] on button "View Recruitment Process" at bounding box center [589, 175] width 158 height 19
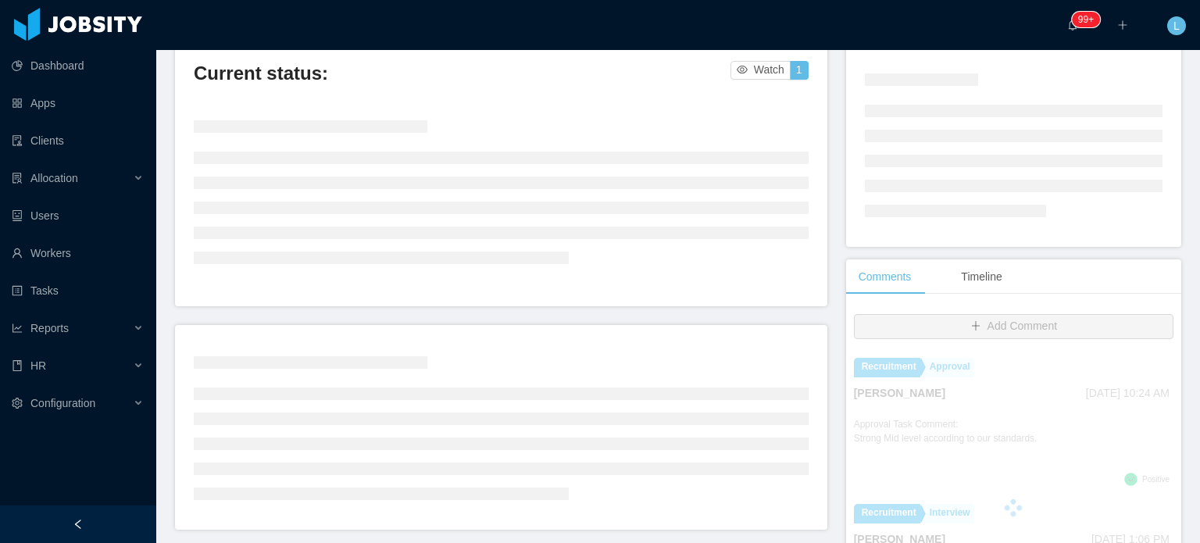
scroll to position [156, 0]
